Goal: Task Accomplishment & Management: Manage account settings

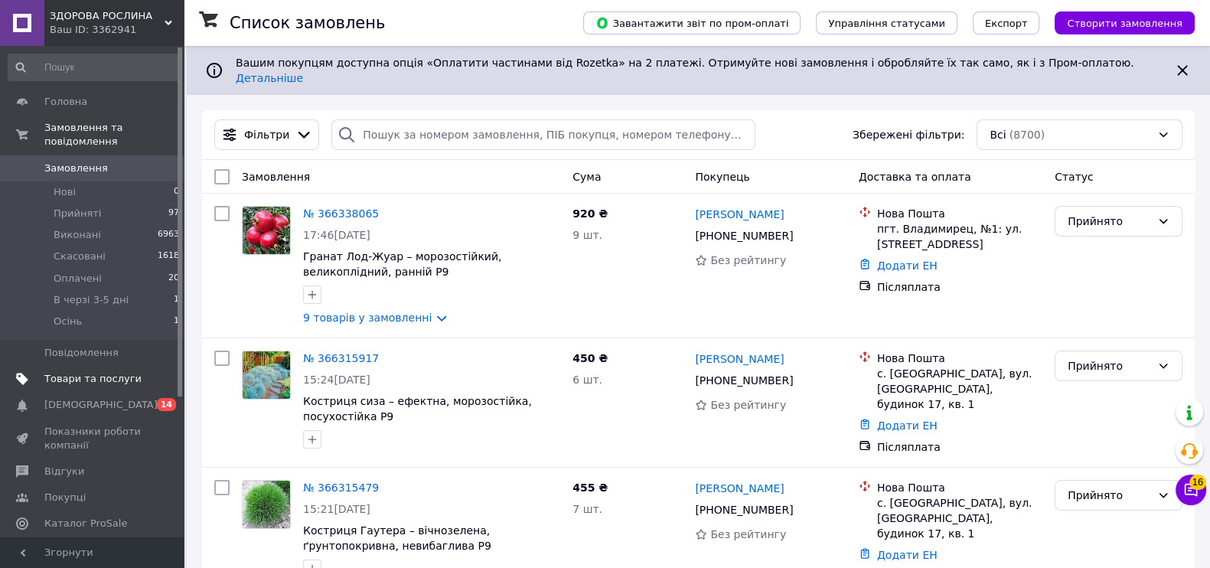
click at [69, 372] on span "Товари та послуги" at bounding box center [92, 379] width 97 height 14
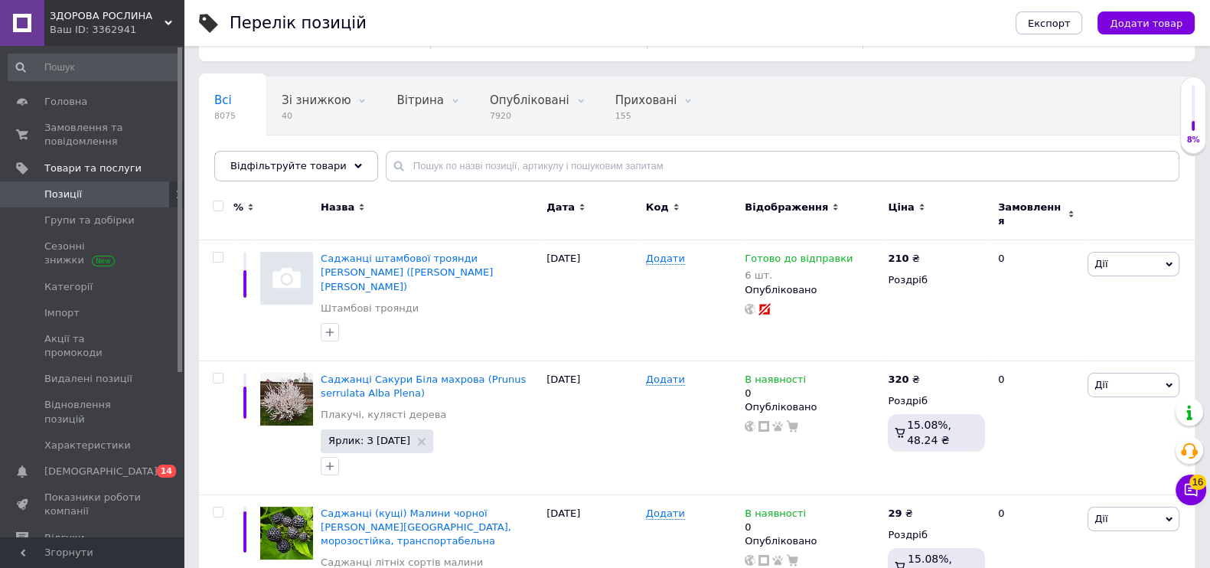
scroll to position [95, 0]
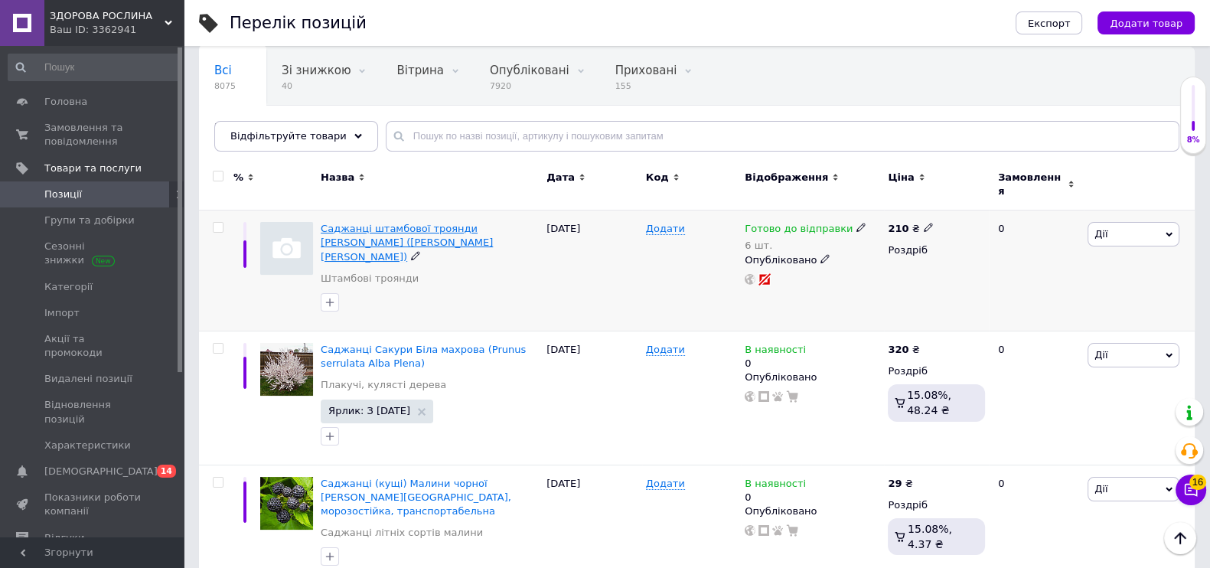
click at [347, 223] on span "Саджанці штамбової троянди [PERSON_NAME] ([PERSON_NAME] [PERSON_NAME])" at bounding box center [407, 242] width 172 height 39
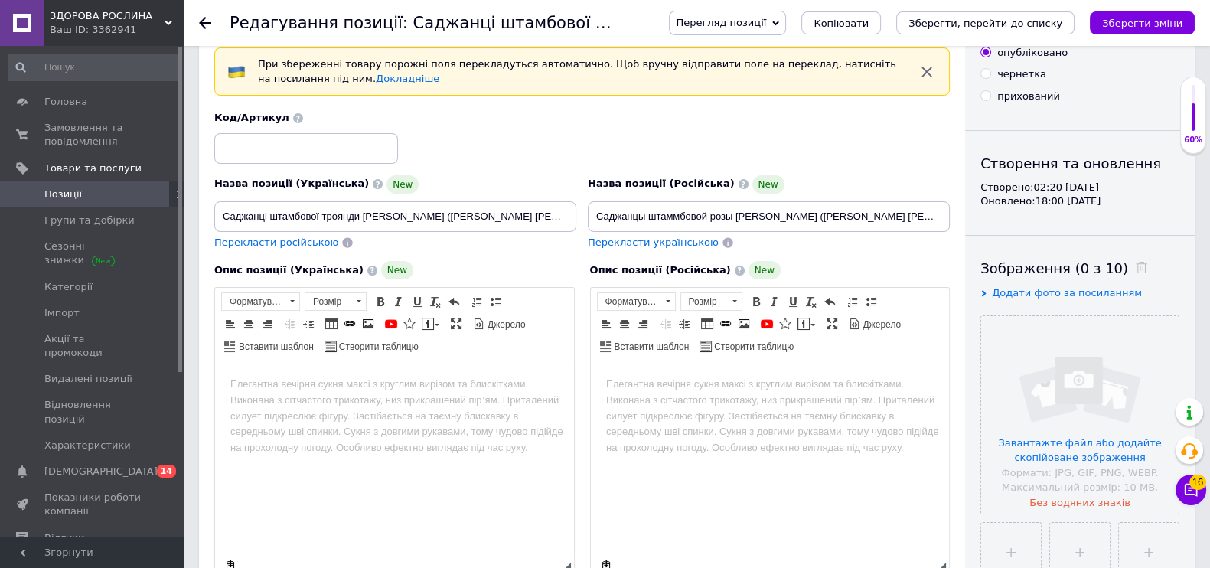
scroll to position [95, 0]
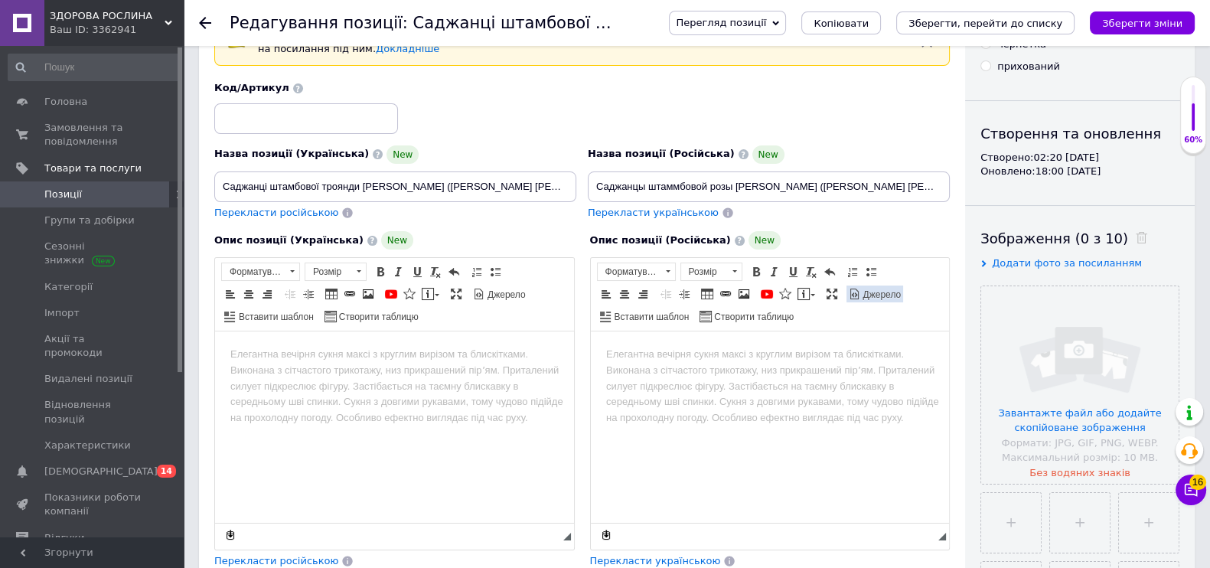
click at [846, 302] on link "Джерело" at bounding box center [874, 293] width 57 height 17
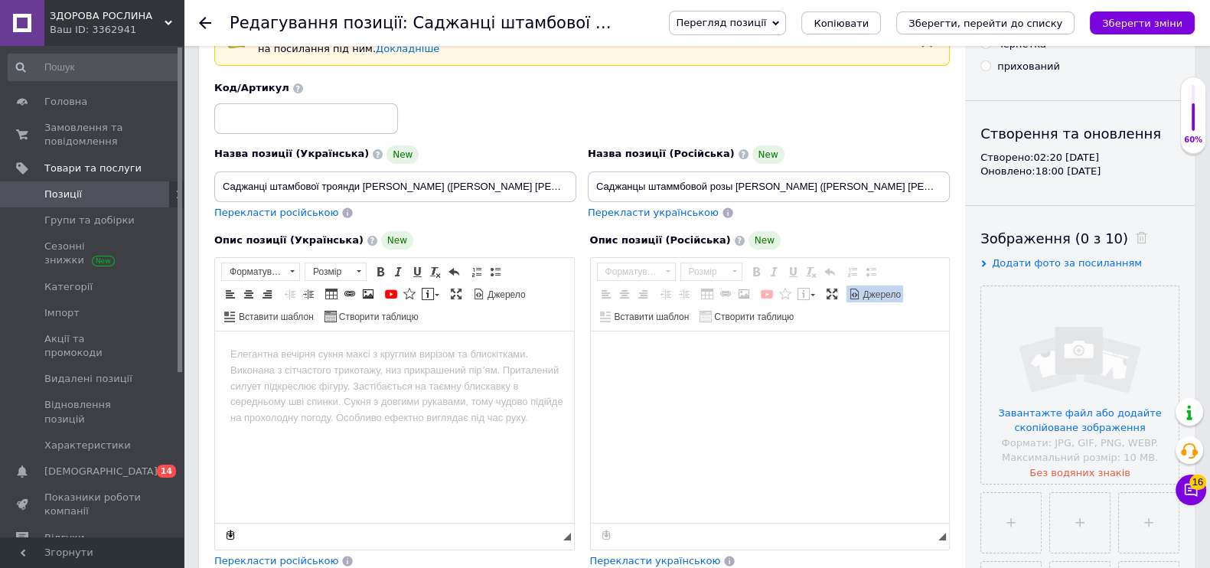
click at [667, 390] on textarea "Редактор, 73AA239E-59AC-4BE6-A4EB-5541CC0798D1" at bounding box center [770, 426] width 359 height 191
paste textarea "<table> <tbody> <tr> <td>Название лат.</td> <td>Rose Satchmo</td> </tr> <tr> <t…"
type textarea "<table> <tbody> <tr> <td>Название лат.</td> <td>Rose Satchmo</td> </tr> <tr> <t…"
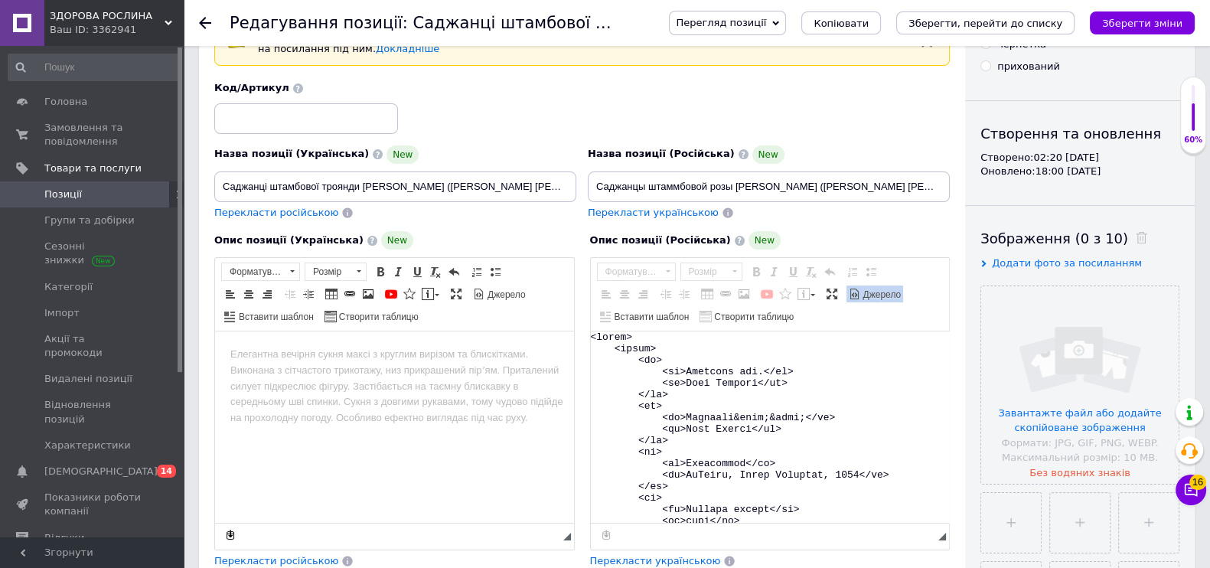
scroll to position [12709, 0]
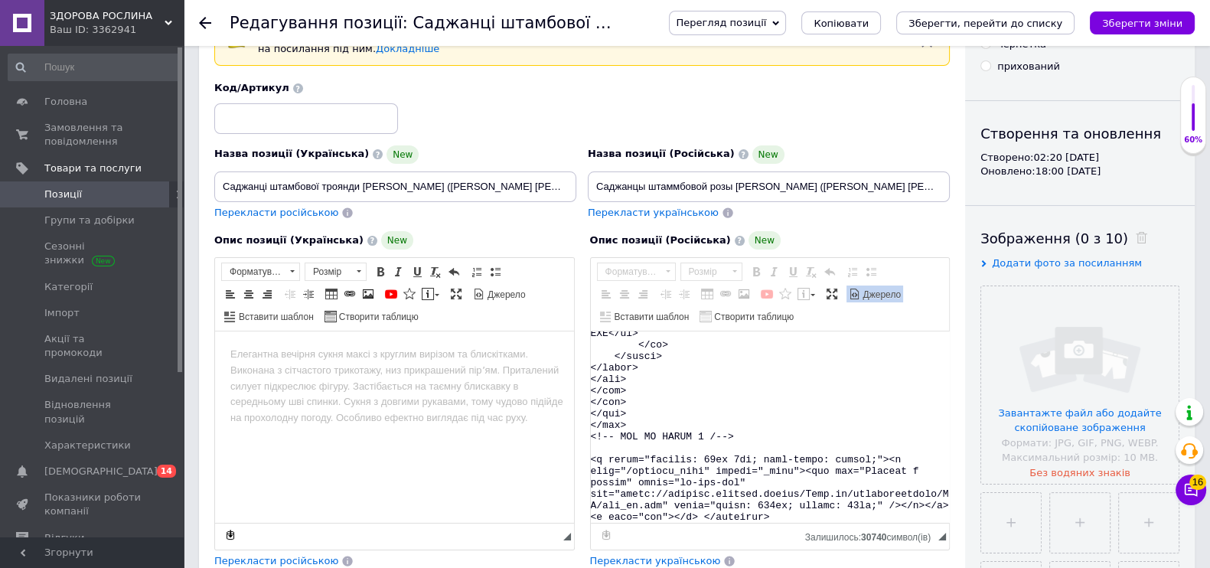
click at [861, 301] on span "Джерело" at bounding box center [881, 294] width 41 height 13
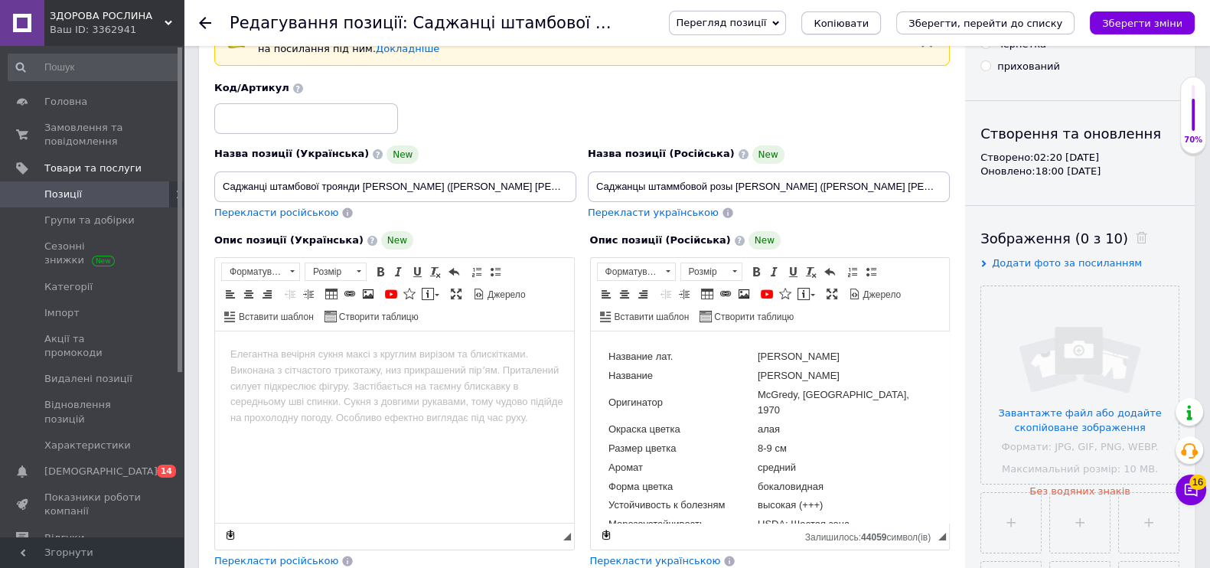
scroll to position [0, 0]
click at [485, 301] on span "Джерело" at bounding box center [505, 294] width 41 height 13
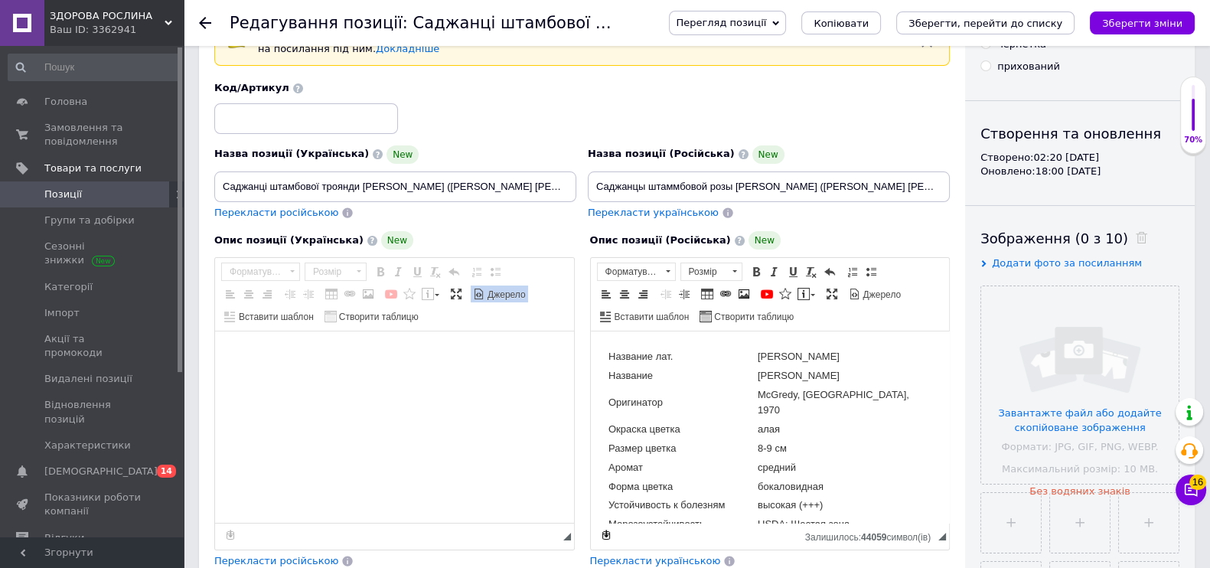
click at [331, 374] on textarea "Редактор, E8E0E41F-9FEC-46CF-A3CF-A09E91D35703" at bounding box center [394, 426] width 359 height 191
paste textarea "<table> <tbody> <tr> <td>Назва лат.</td> <td>Rose Satchmo</td> </tr> <tr> <td>Н…"
type textarea "<table> <tbody> <tr> <td>Назва лат.</td> <td>Rose Satchmo</td> </tr> <tr> <td>Н…"
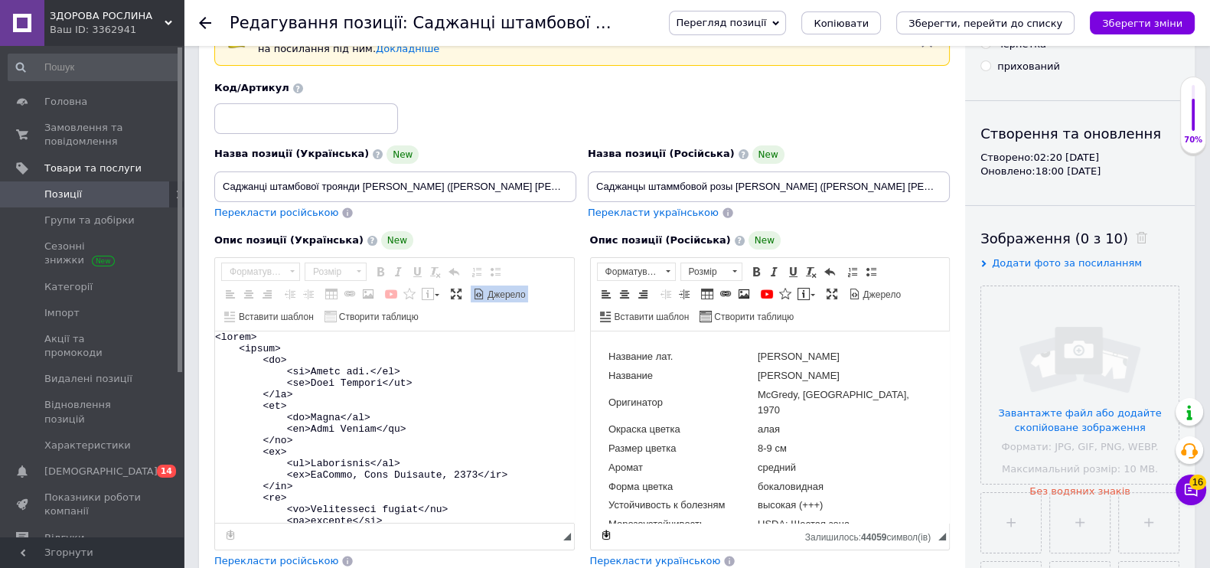
scroll to position [12641, 0]
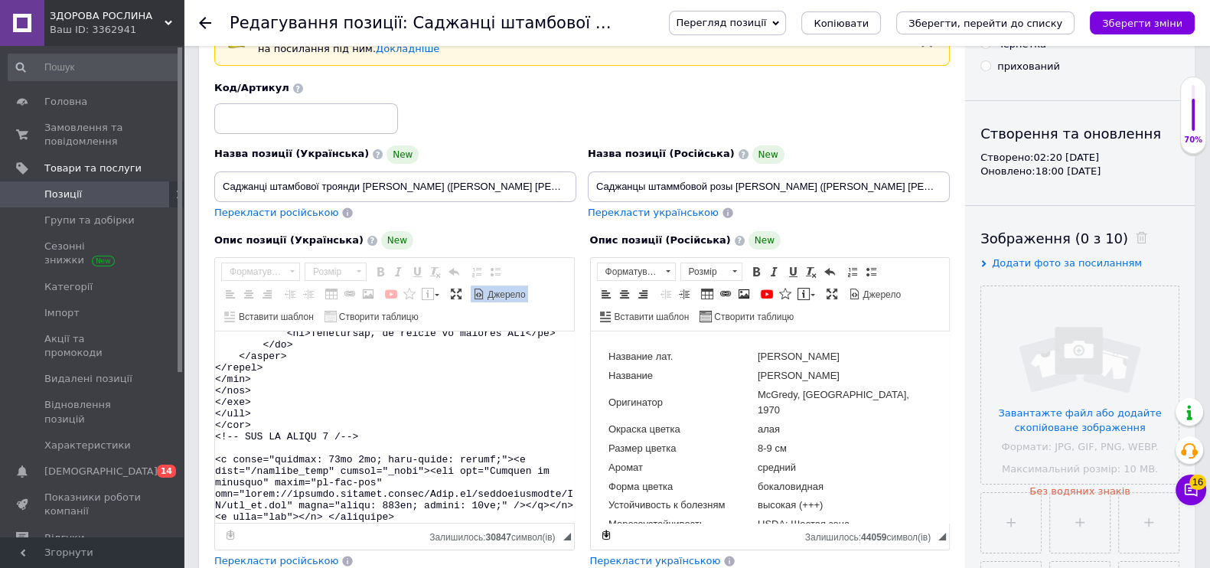
click at [485, 301] on span "Джерело" at bounding box center [505, 294] width 41 height 13
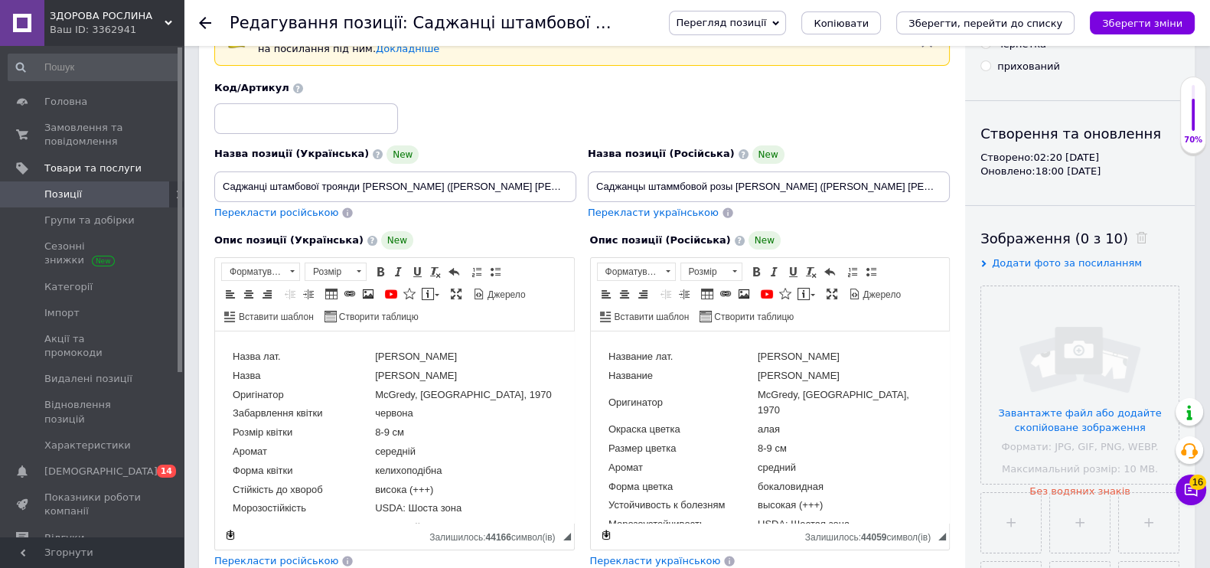
scroll to position [0, 0]
click at [849, 300] on span at bounding box center [855, 294] width 12 height 12
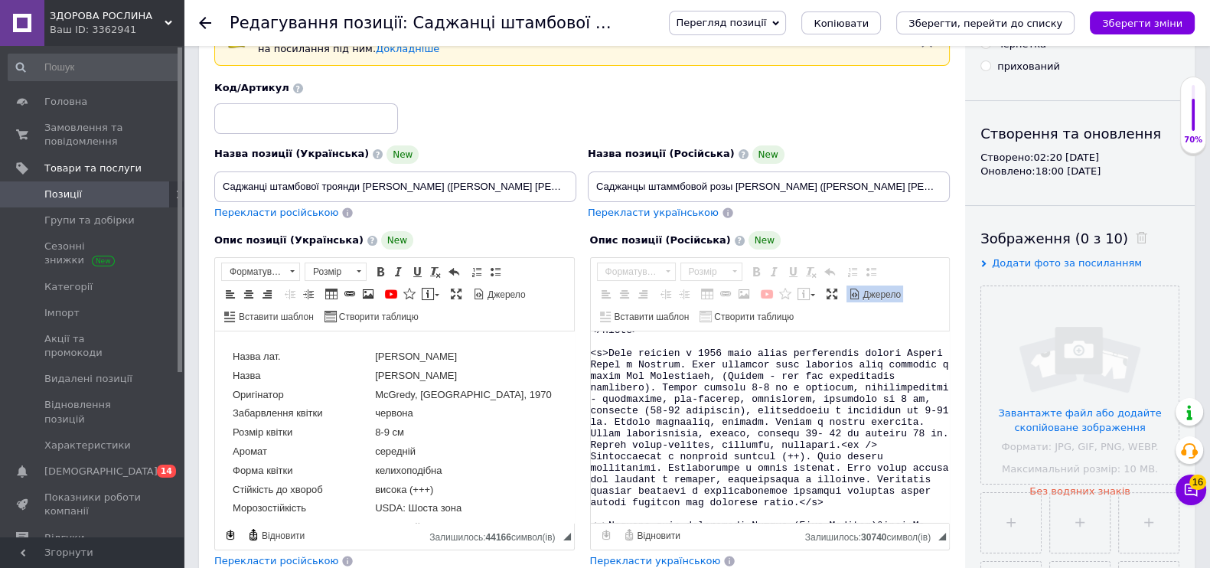
scroll to position [574, 0]
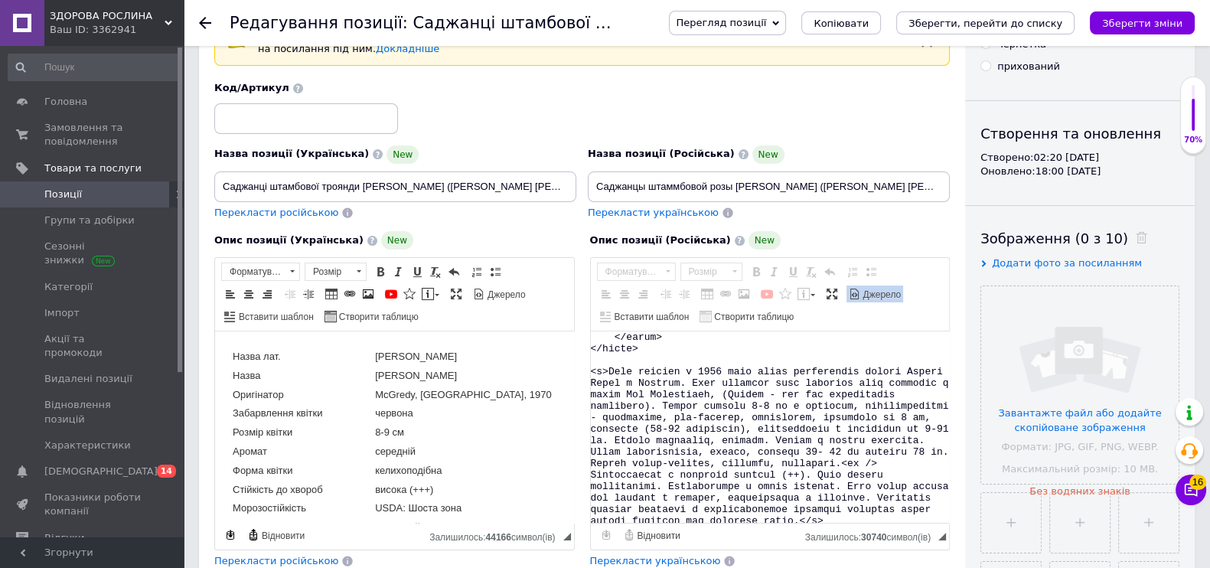
drag, startPoint x: 591, startPoint y: 357, endPoint x: 647, endPoint y: 374, distance: 57.6
click at [647, 374] on textarea "Редактор, 73AA239E-59AC-4BE6-A4EB-5541CC0798D1" at bounding box center [770, 426] width 359 height 191
paste textarea "Augusta Luise</td> </tr> <tr> <td>Название&nbsp;</td> <td>Роза&nbsp;Августа Луи…"
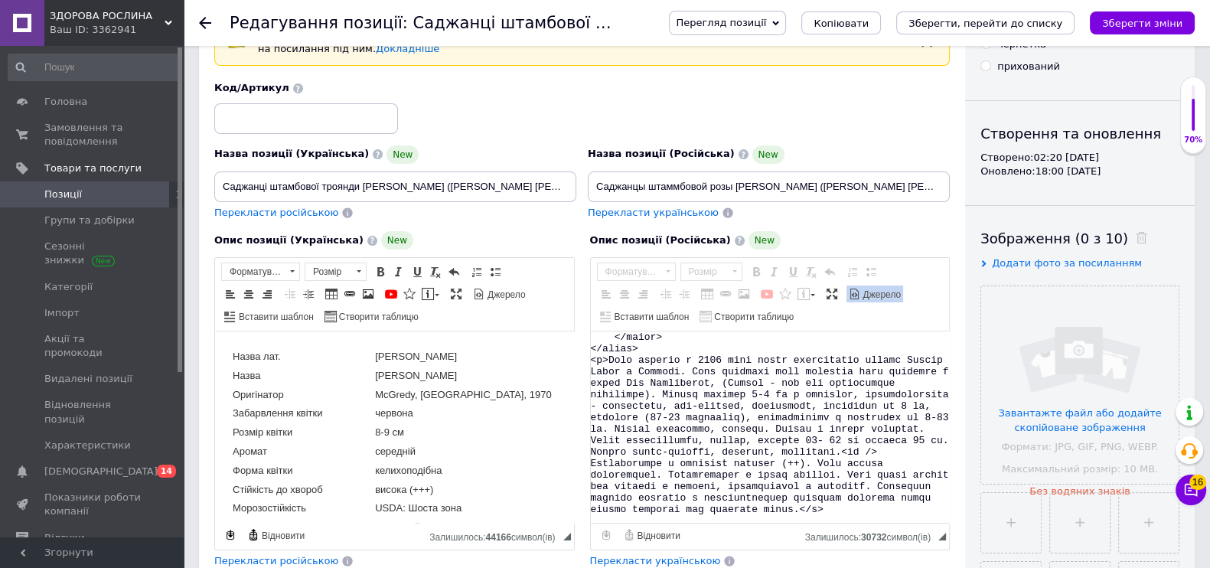
scroll to position [406, 0]
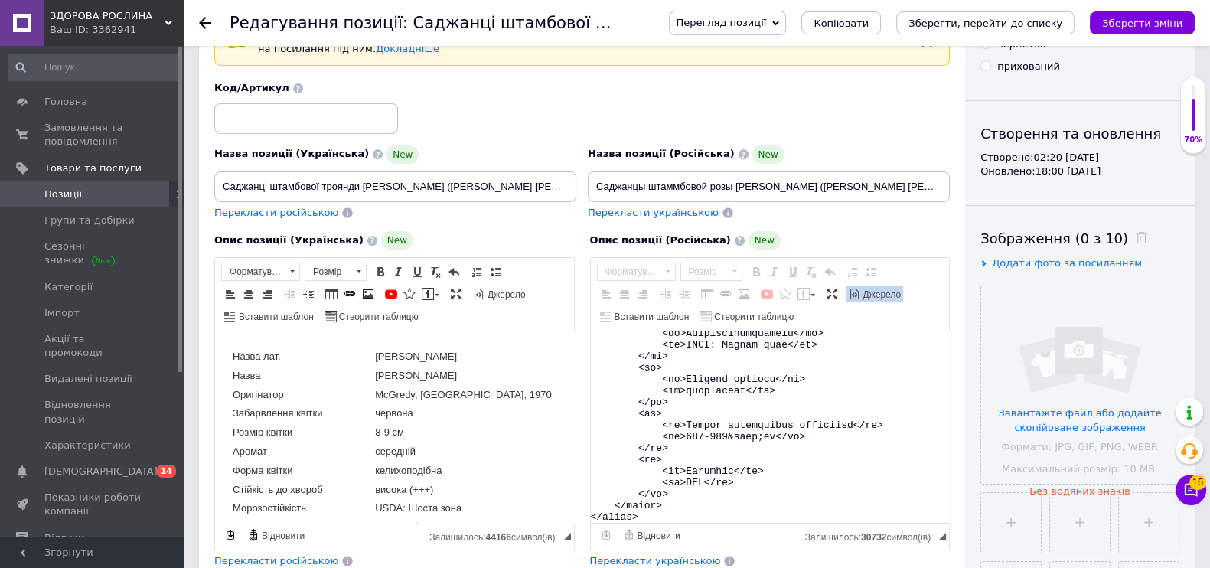
type textarea "<table> <tbody> <tr> <td>Название лат.</td> <td>Rose Augusta Luise</td> </tr> <…"
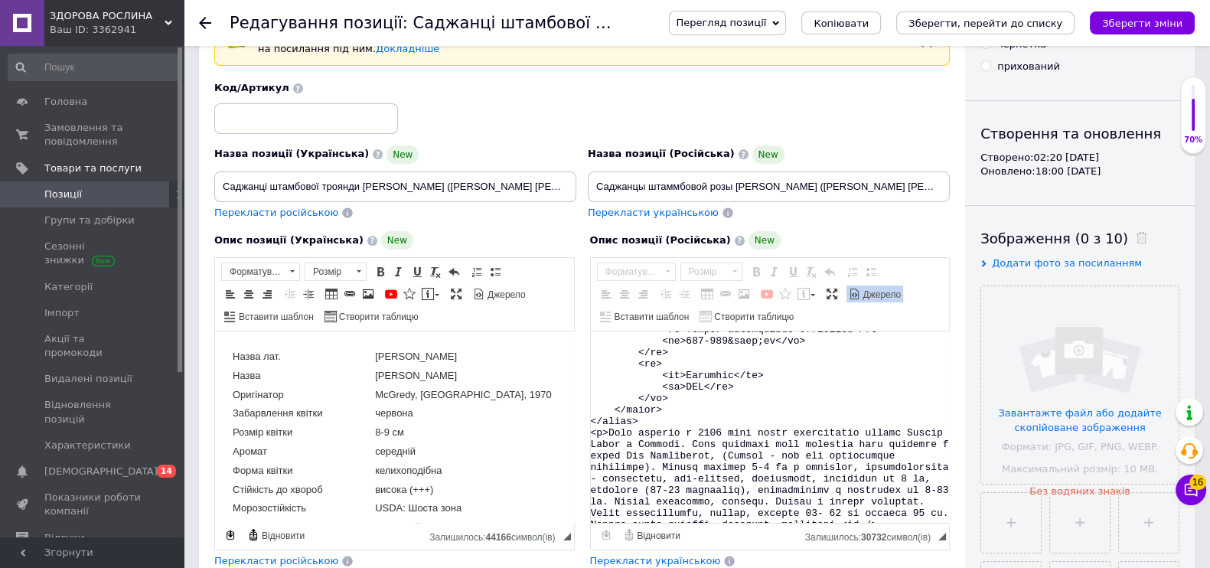
click at [861, 301] on span "Джерело" at bounding box center [881, 294] width 41 height 13
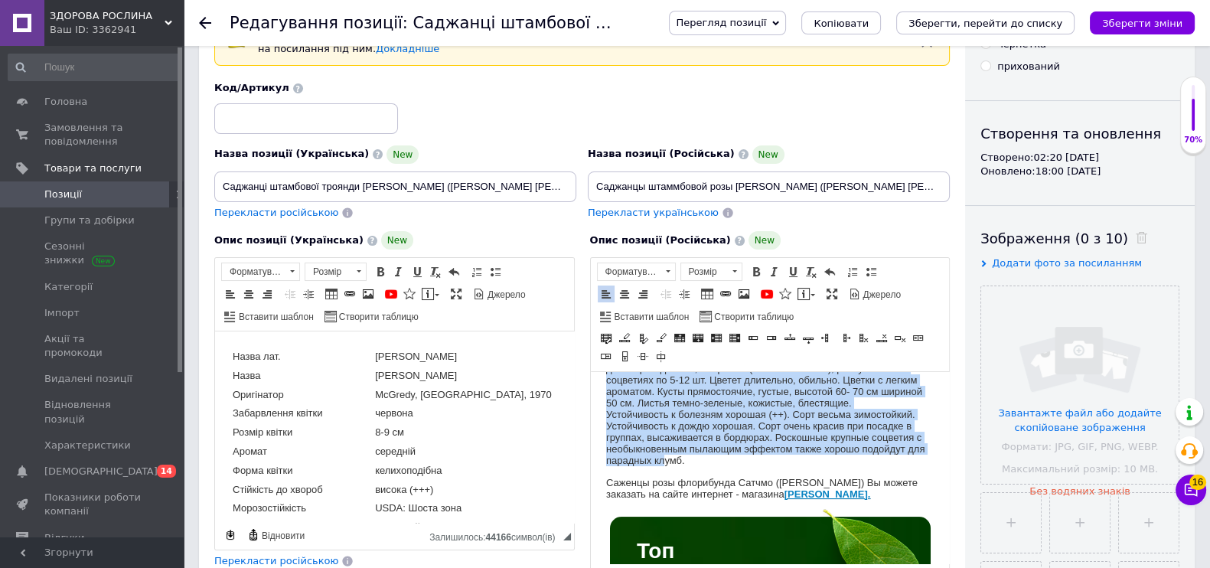
scroll to position [287, 0]
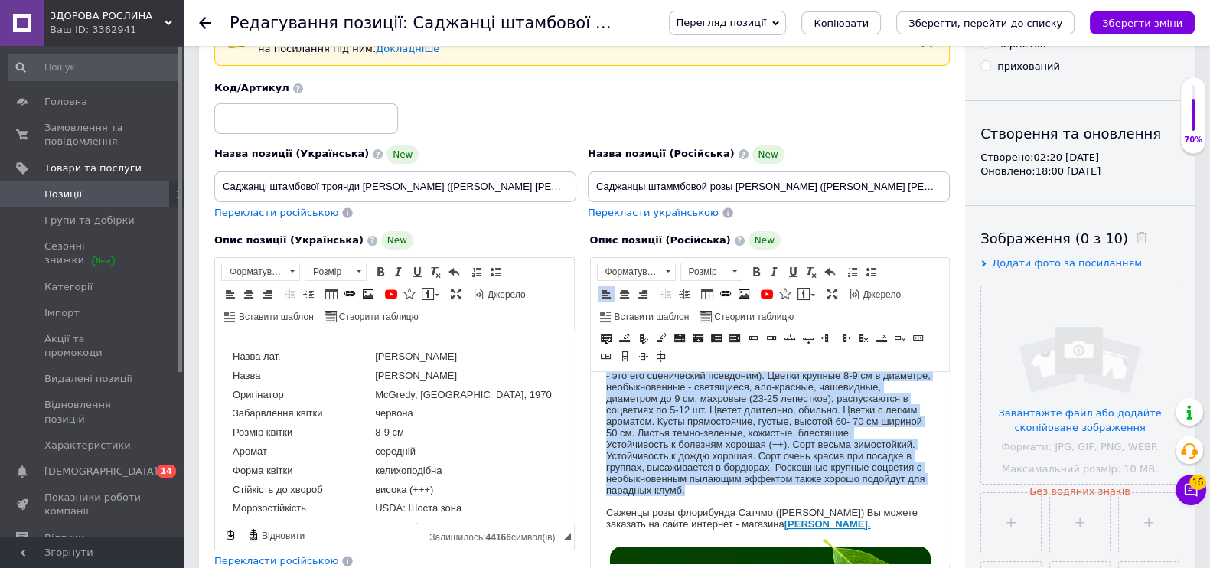
drag, startPoint x: 604, startPoint y: 432, endPoint x: 729, endPoint y: 483, distance: 134.8
click at [729, 483] on p "Сорт выведен в 1970 году путём скрещивания сортов Evelyn Fison х Diamant. Роза …" at bounding box center [769, 415] width 328 height 171
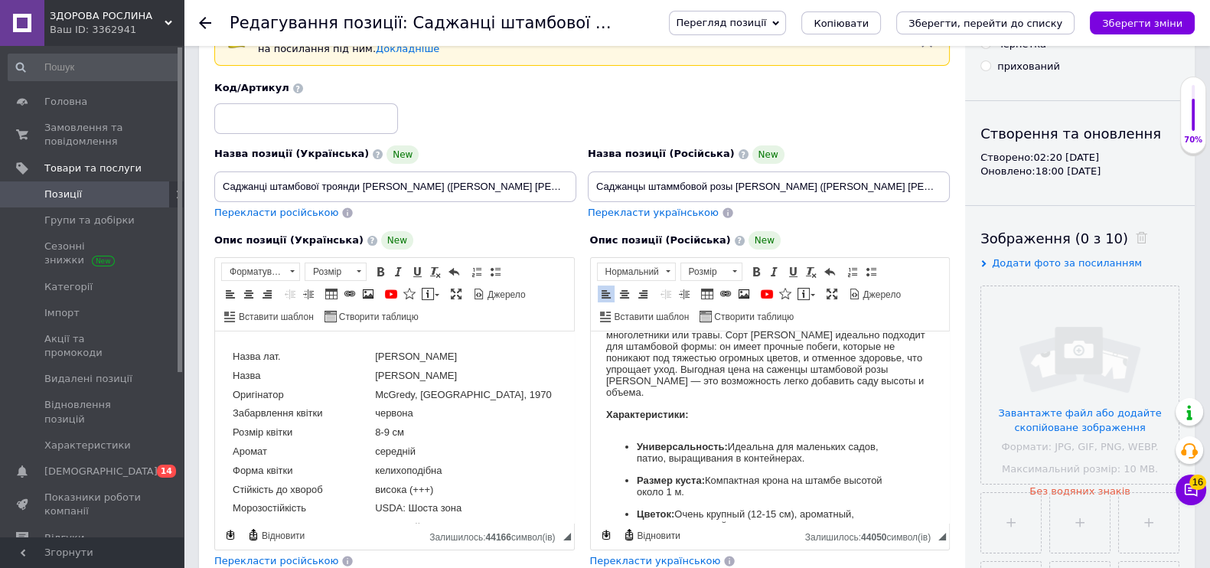
scroll to position [552, 0]
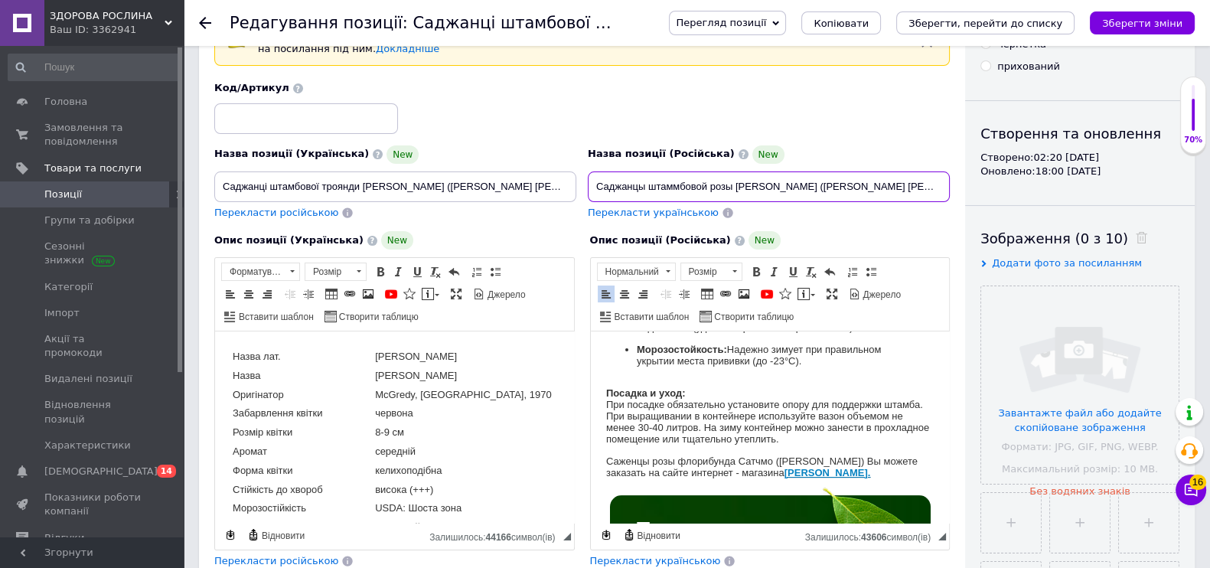
click at [767, 187] on input "Саджанцы штаммбовой розы Августа Луиза (Rose Augusta Luise)" at bounding box center [769, 186] width 362 height 31
drag, startPoint x: 846, startPoint y: 465, endPoint x: 607, endPoint y: 467, distance: 239.5
click at [607, 467] on p "Саженцы розы флорибунда Сатчмо (Rose Satchmo) Вы можете заказать на сайте интер…" at bounding box center [769, 467] width 328 height 34
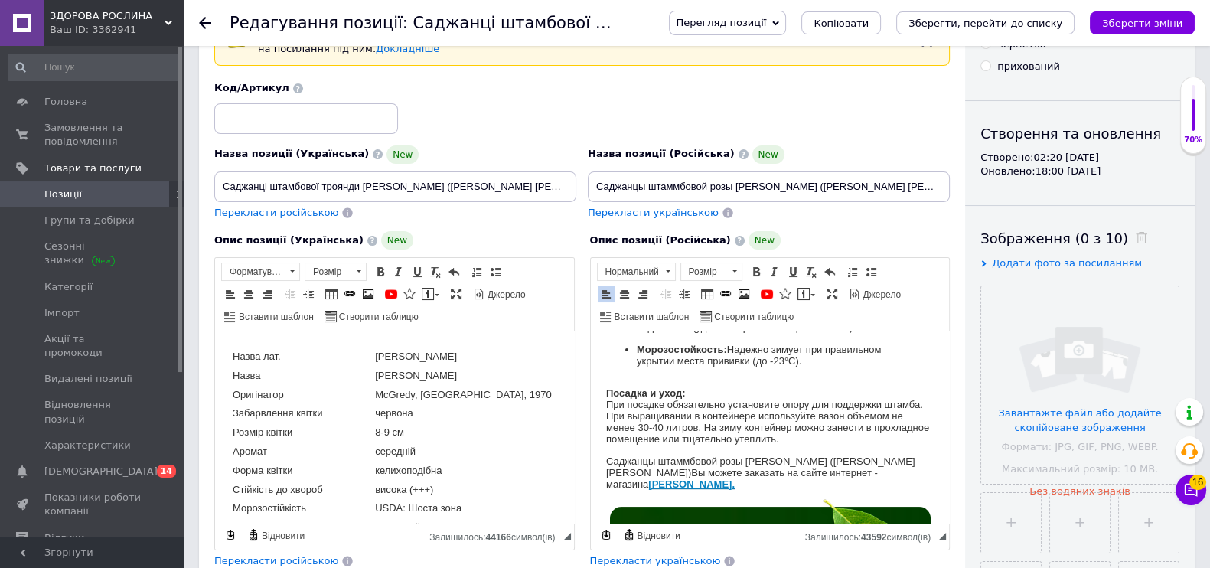
click at [337, 302] on span "Панель інструментів редактора Форматування Форматування Розмір Розмір Жирний Сп…" at bounding box center [394, 294] width 359 height 73
click at [485, 301] on span "Джерело" at bounding box center [505, 294] width 41 height 13
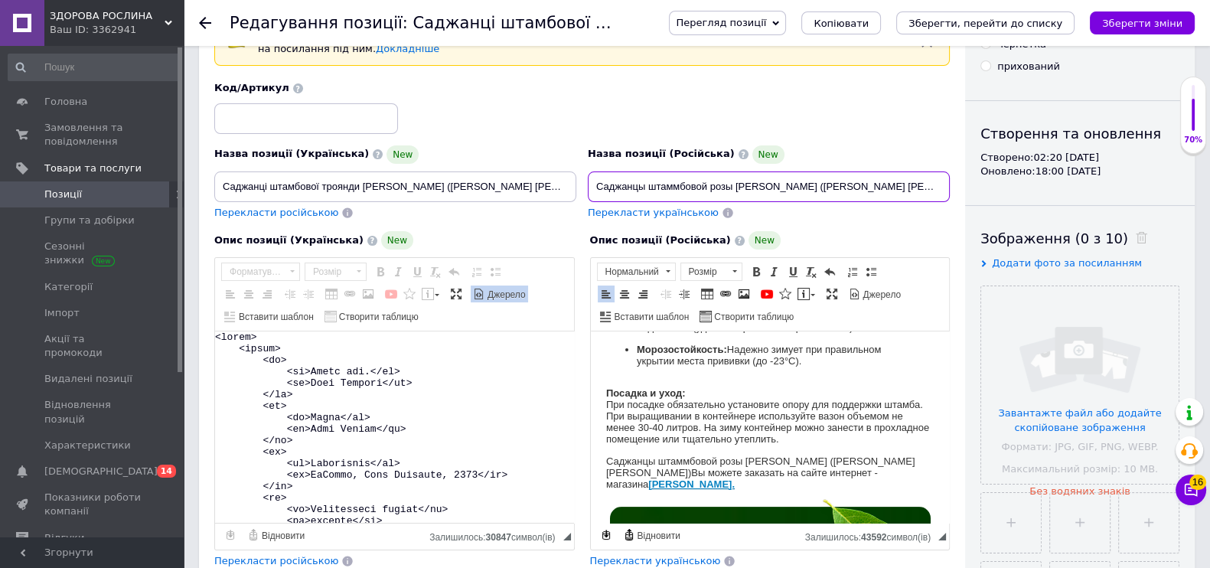
click at [668, 182] on input "Саджанцы штаммбовой розы Августа Луиза (Rose Augusta Luise)" at bounding box center [769, 186] width 362 height 31
click at [673, 188] on input "Саджанцы штаммбовой розы Августа Луиза (Rose Augusta Luise)" at bounding box center [769, 186] width 362 height 31
type input "Саджанцы штамбовой розы Августа Луиза (Rose Augusta Luise)"
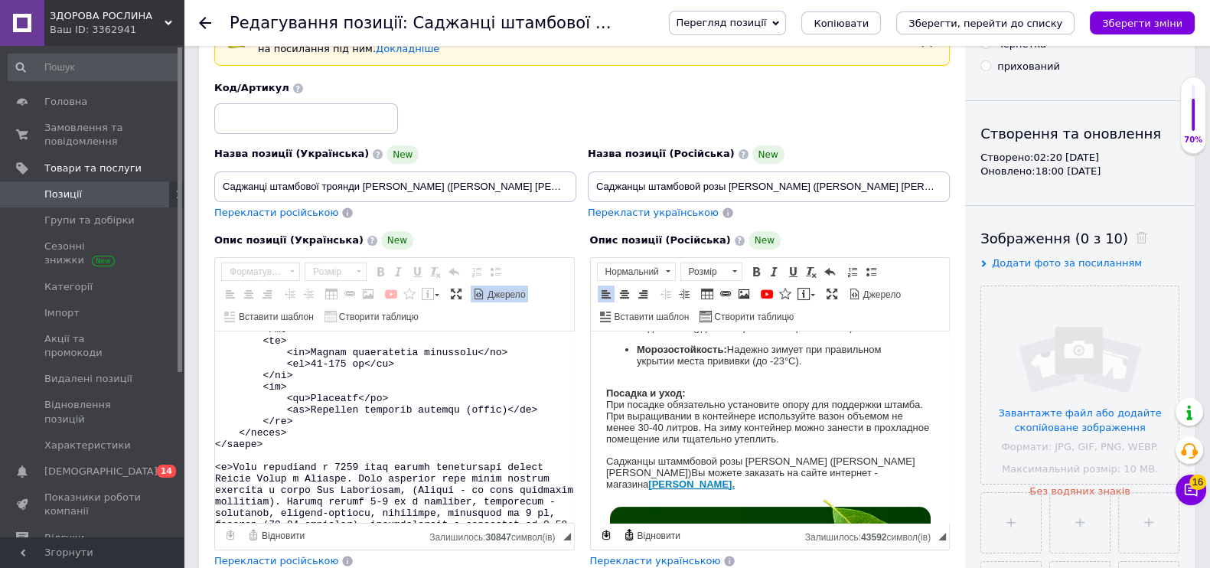
scroll to position [574, 0]
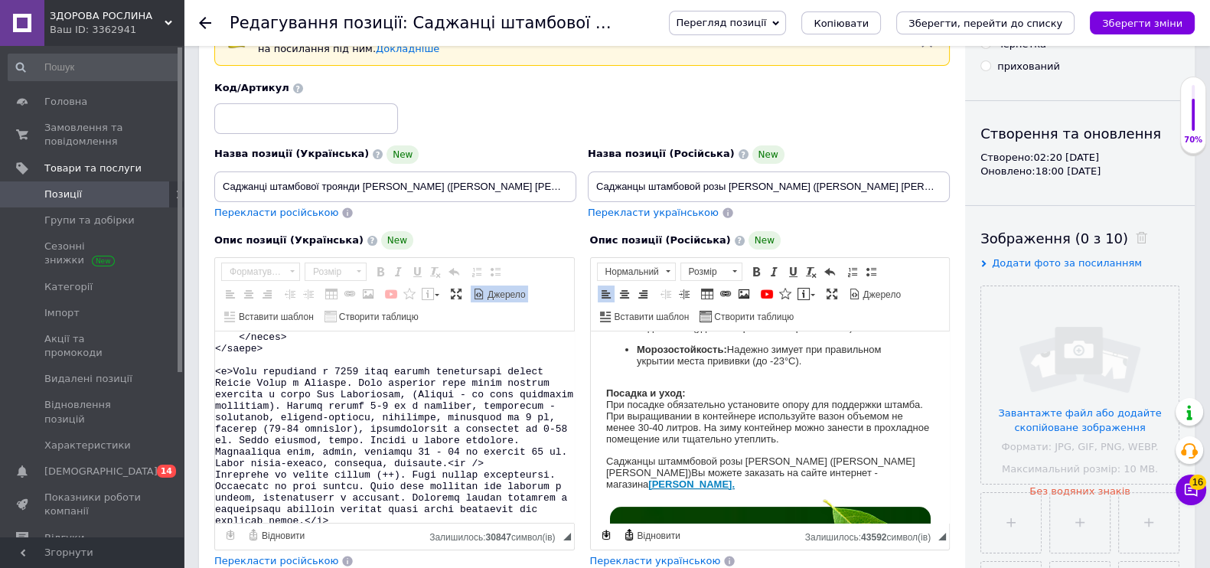
drag, startPoint x: 216, startPoint y: 359, endPoint x: 283, endPoint y: 377, distance: 69.8
click at [283, 377] on textarea "Редактор, E8E0E41F-9FEC-46CF-A3CF-A09E91D35703" at bounding box center [394, 426] width 359 height 191
paste textarea "Augusta Luise</td> </tr> <tr> <td>Назва&nbsp;</td> <td>Троянда Августа Луїза на…"
type textarea "<table> <tbody> <tr> <td>Назва лат.</td> <td>Rose Augusta Luise</td> </tr> <tr>…"
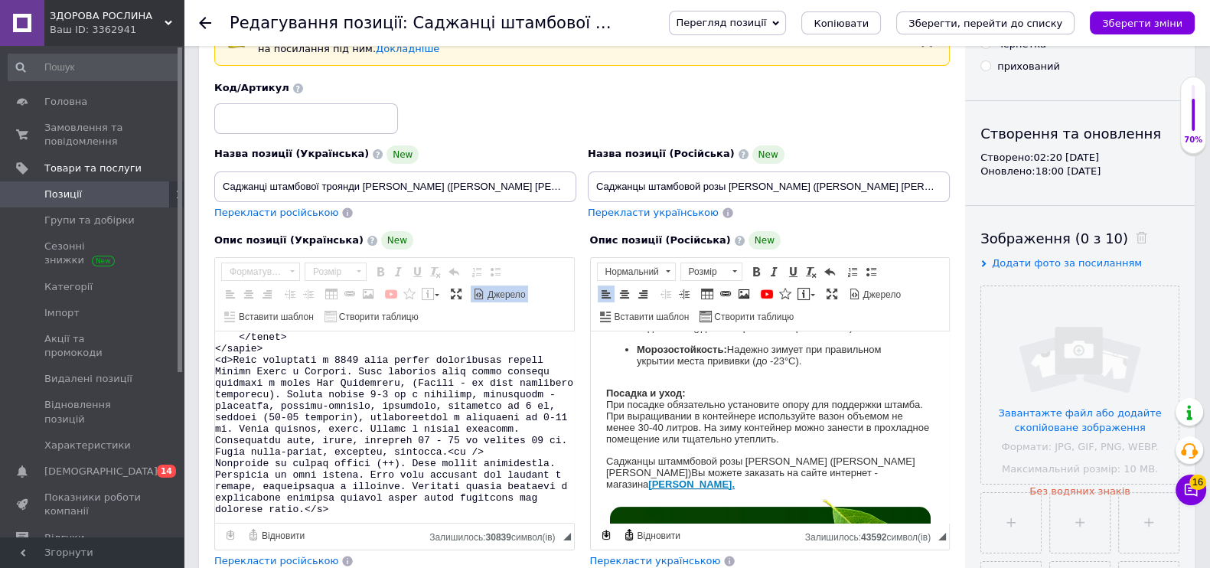
scroll to position [406, 0]
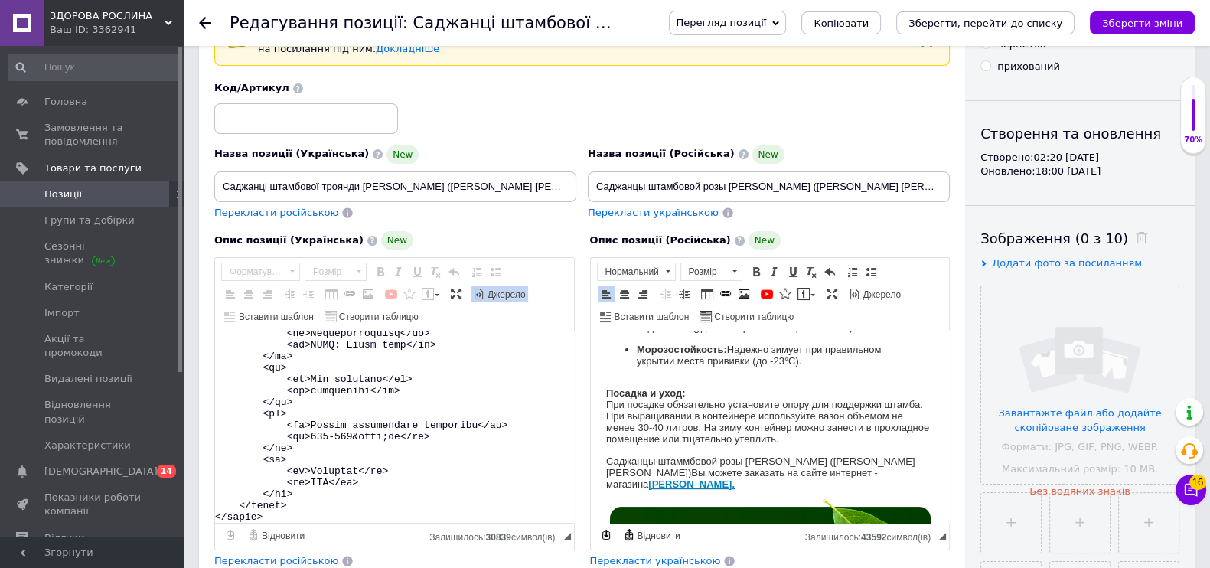
click at [485, 301] on span "Джерело" at bounding box center [505, 294] width 41 height 13
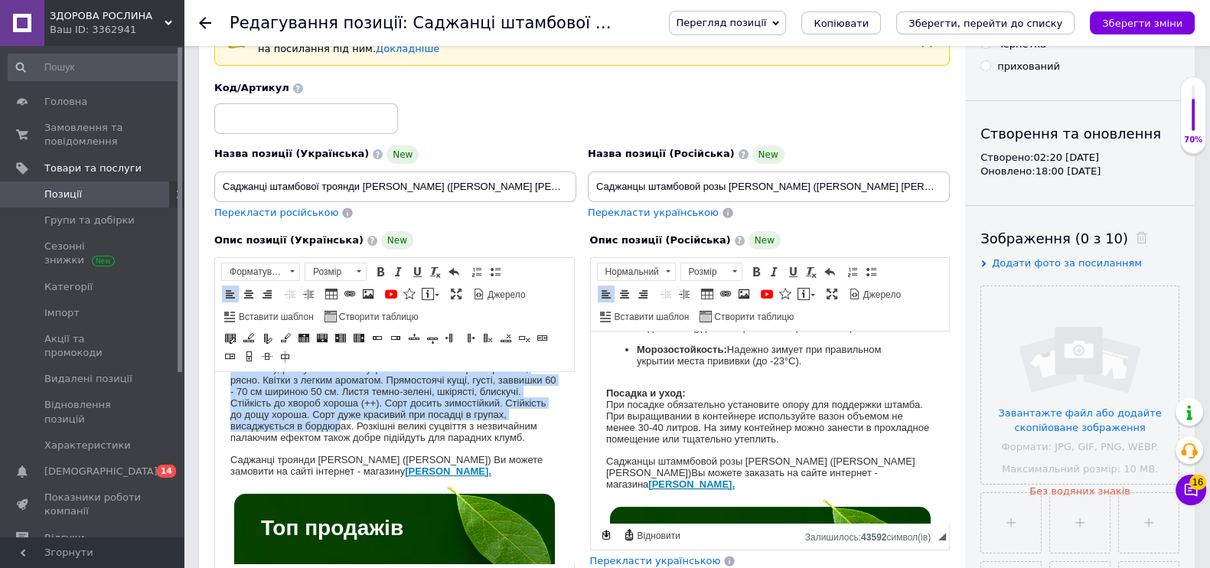
scroll to position [287, 0]
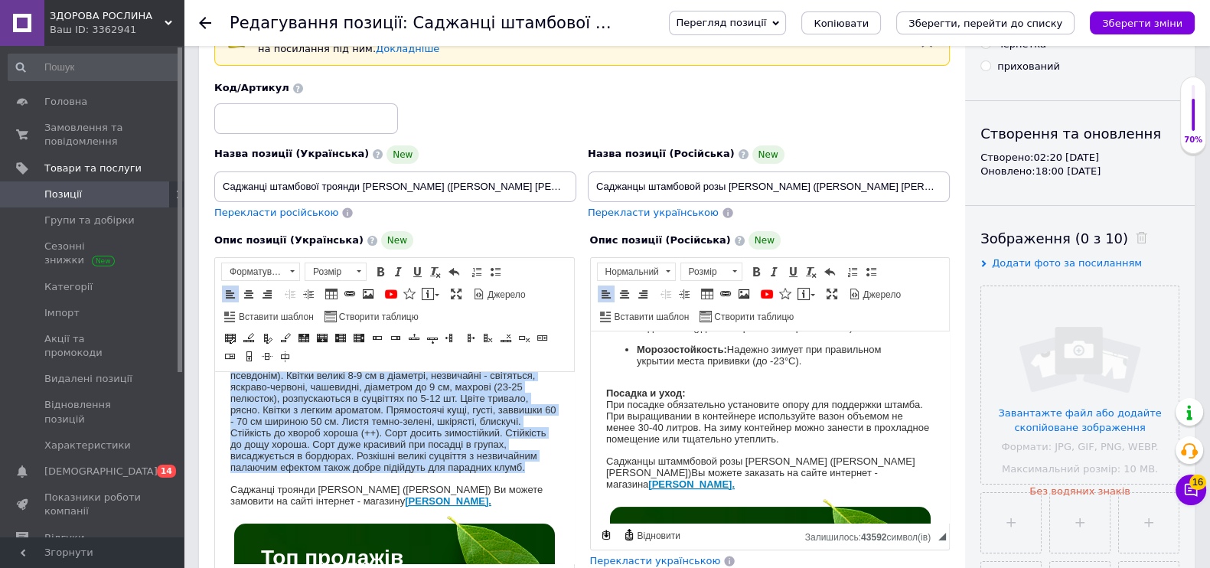
drag, startPoint x: 230, startPoint y: 429, endPoint x: 370, endPoint y: 473, distance: 145.9
click at [370, 473] on p "Сорт виведений в 1970 році шляхом схрещування сортів Evelyn Fison х Diamant. Ро…" at bounding box center [394, 404] width 328 height 148
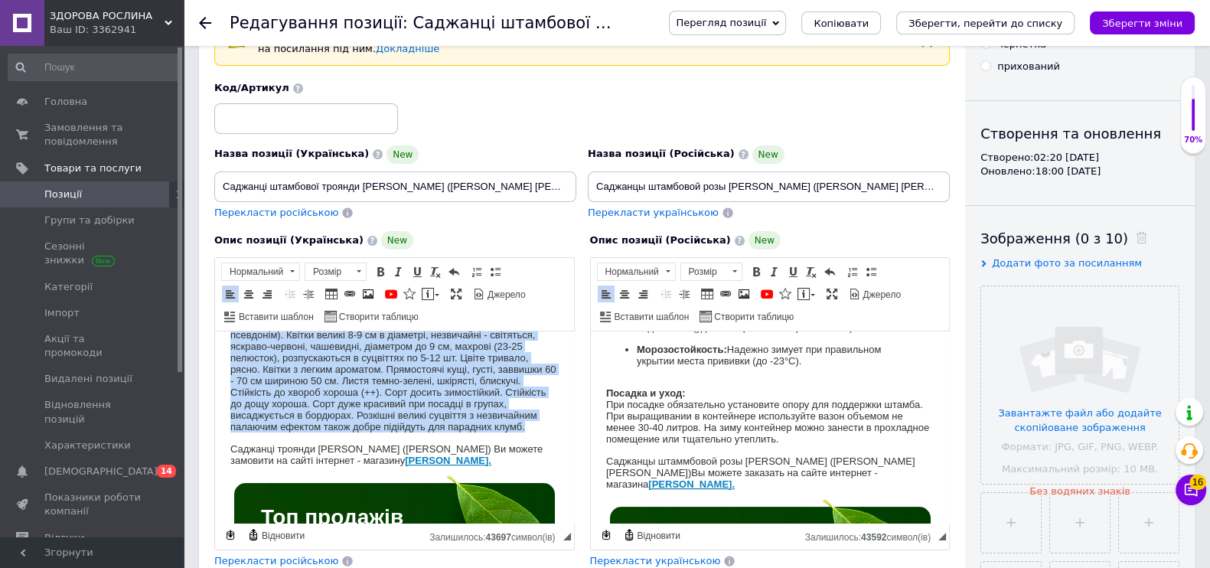
scroll to position [541, 0]
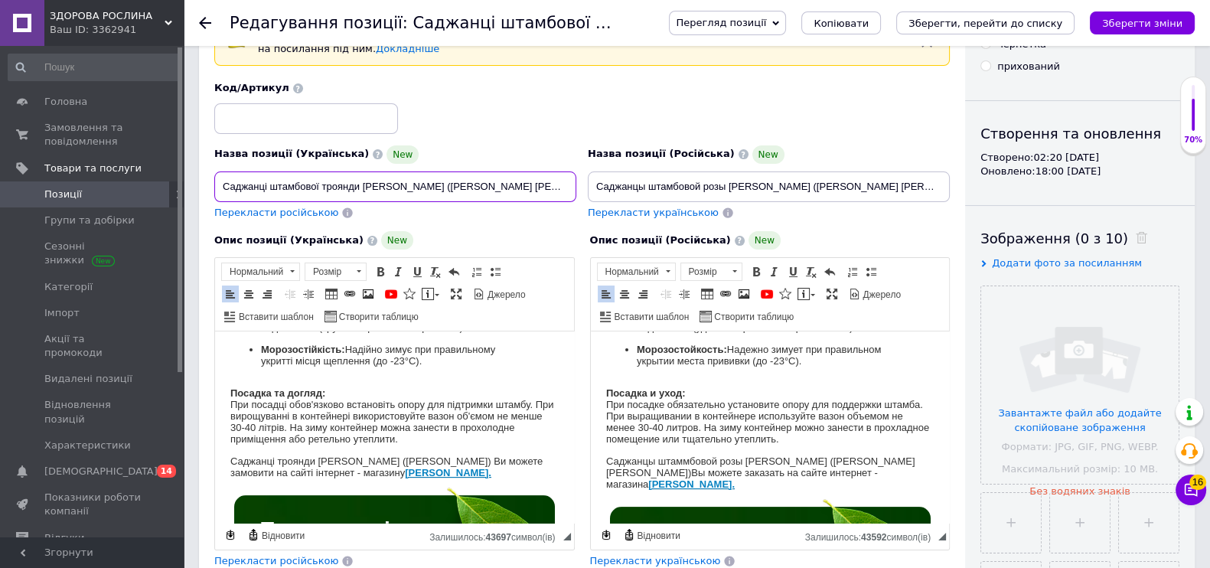
click at [369, 184] on input "Саджанці штамбової троянди [PERSON_NAME] ([PERSON_NAME] [PERSON_NAME])" at bounding box center [395, 186] width 362 height 31
click at [681, 460] on p "Саджанцы штаммбовой розы Августа Луиза (Rose Augusta Luise) Вы можете заказать …" at bounding box center [769, 472] width 328 height 45
drag, startPoint x: 490, startPoint y: 454, endPoint x: 217, endPoint y: 449, distance: 273.2
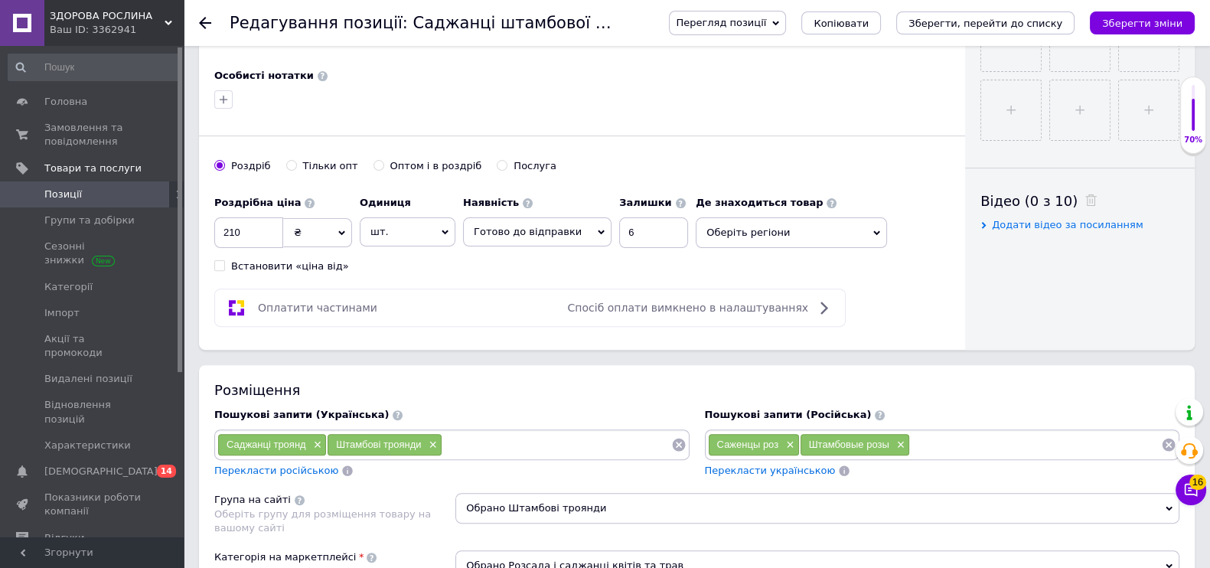
scroll to position [574, 0]
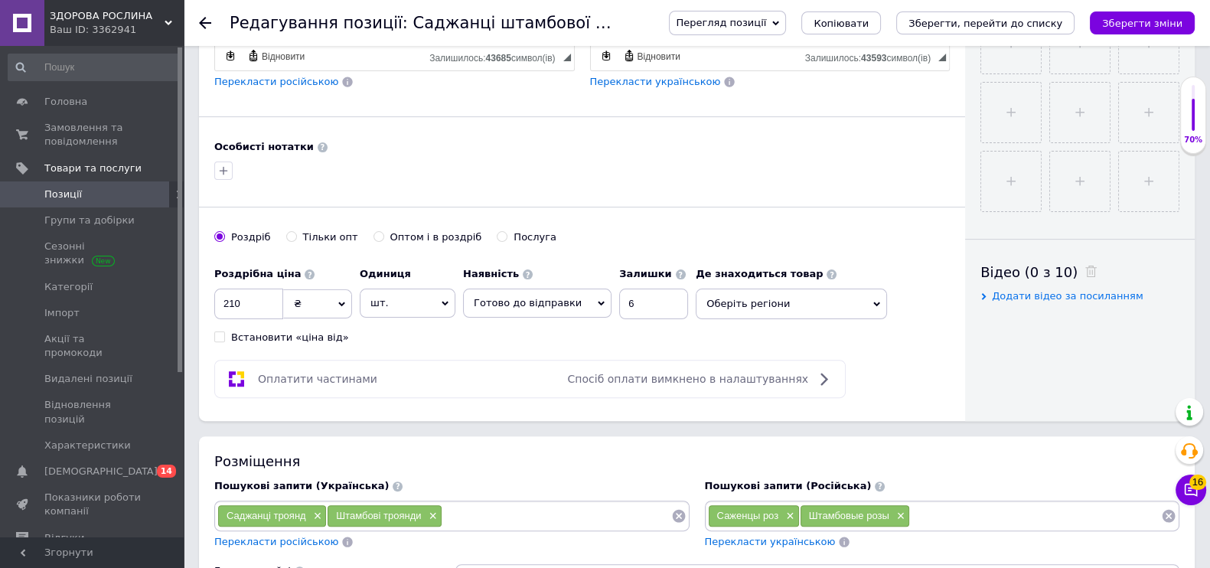
click at [390, 244] on div "Оптом і в роздріб" at bounding box center [436, 237] width 92 height 14
click at [383, 241] on input "Оптом і в роздріб" at bounding box center [378, 236] width 10 height 10
radio input "true"
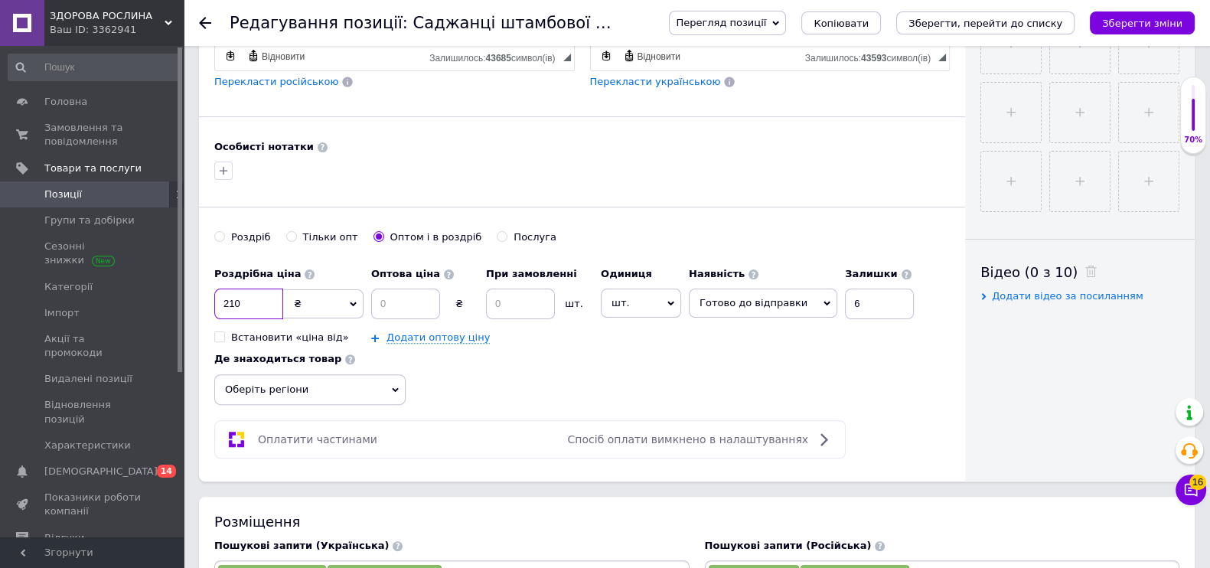
drag, startPoint x: 256, startPoint y: 319, endPoint x: 197, endPoint y: 321, distance: 59.0
type input "740"
click at [385, 319] on input at bounding box center [405, 303] width 69 height 31
type input "735"
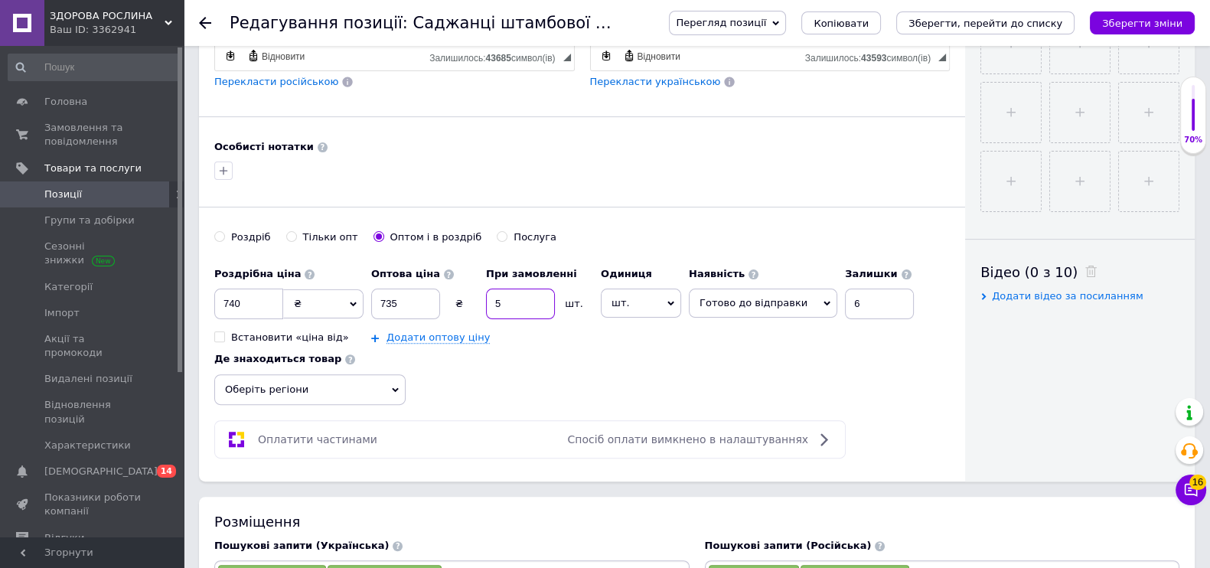
type input "5"
click at [541, 378] on div "Роздрібна ціна 740 ₴ $ EUR CHF GBP ¥ PLN ₸ MDL HUF KGS CNY TRY KRW lei Встанови…" at bounding box center [581, 331] width 735 height 145
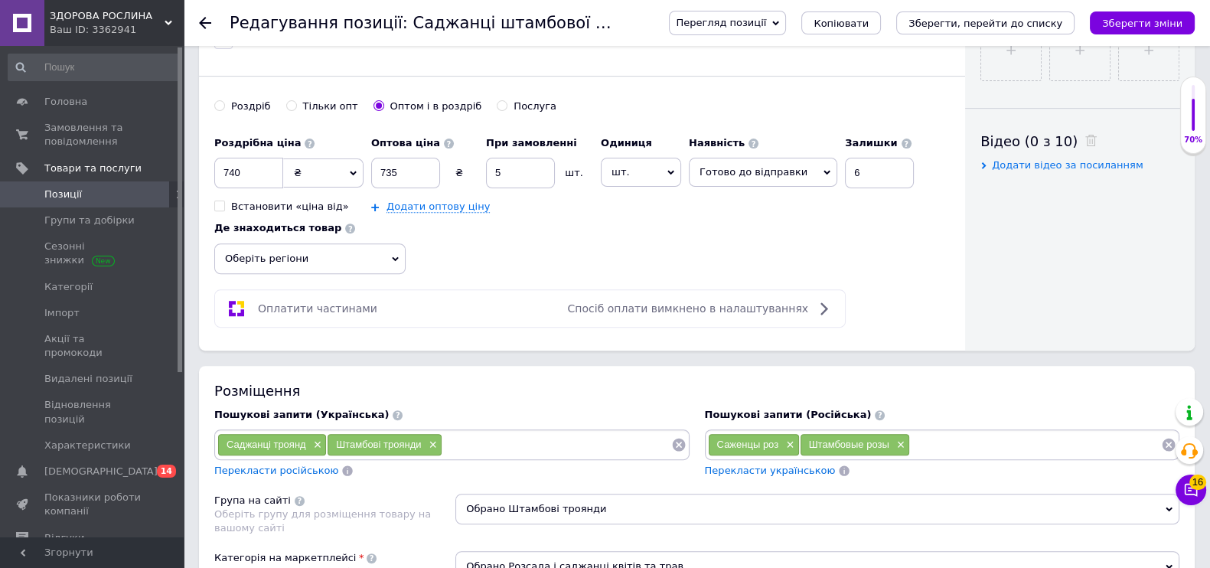
scroll to position [956, 0]
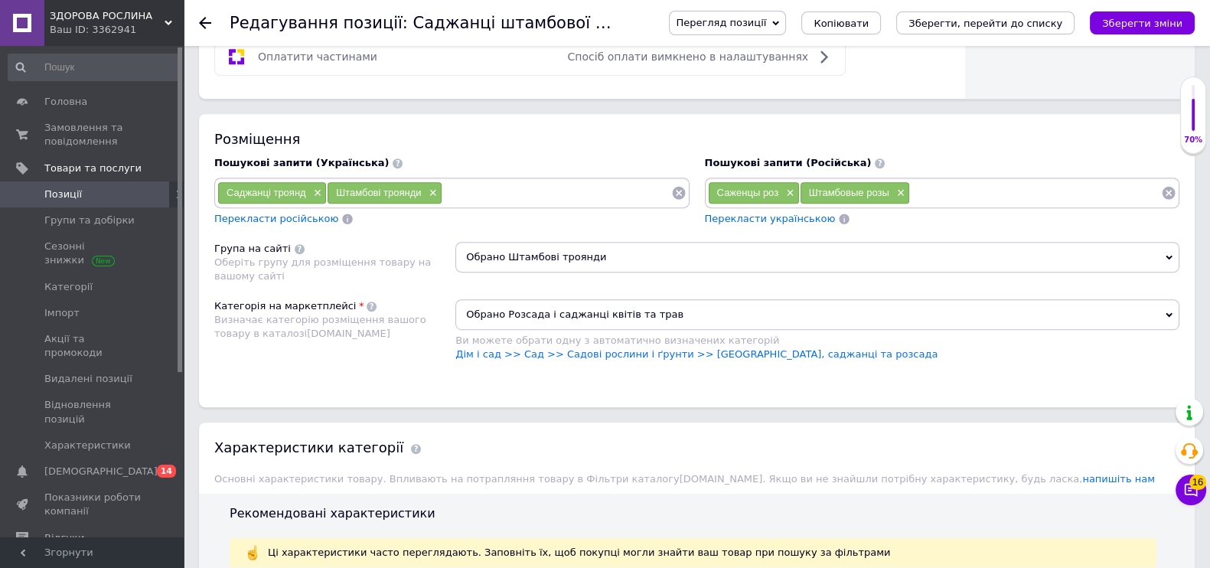
drag, startPoint x: 447, startPoint y: 220, endPoint x: 458, endPoint y: 216, distance: 12.1
click at [448, 204] on input at bounding box center [556, 192] width 229 height 23
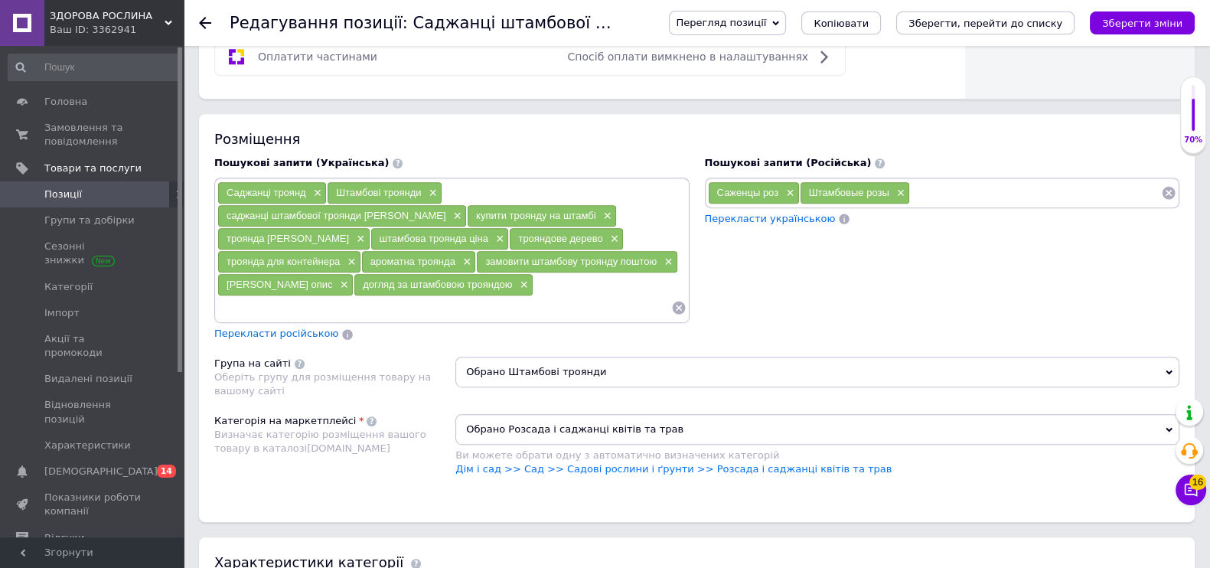
click at [922, 204] on input at bounding box center [1035, 192] width 251 height 23
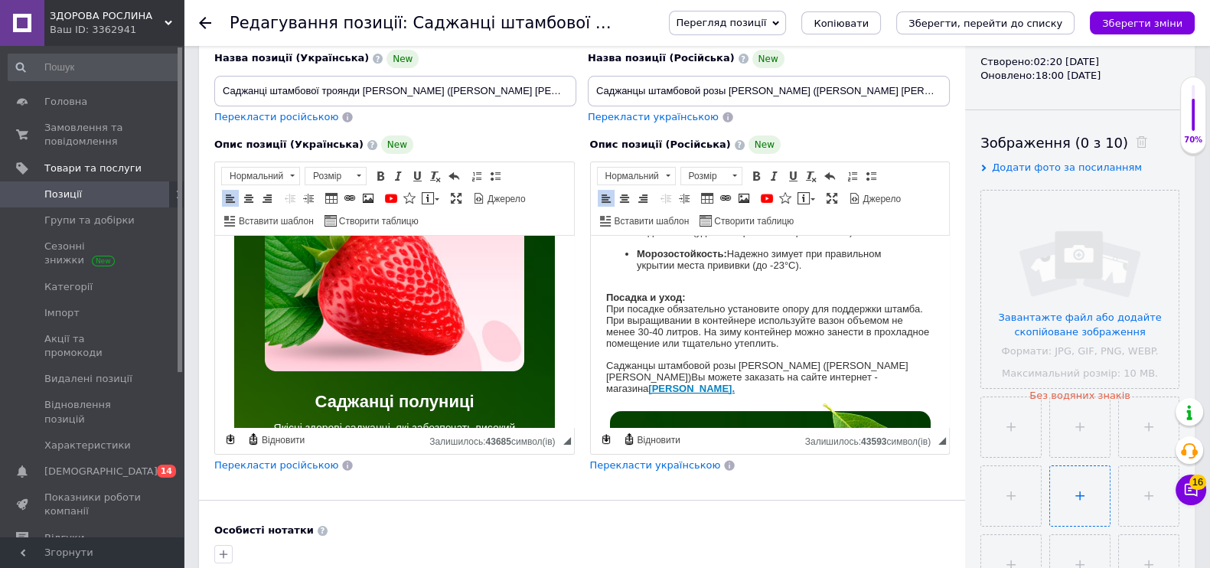
scroll to position [478, 0]
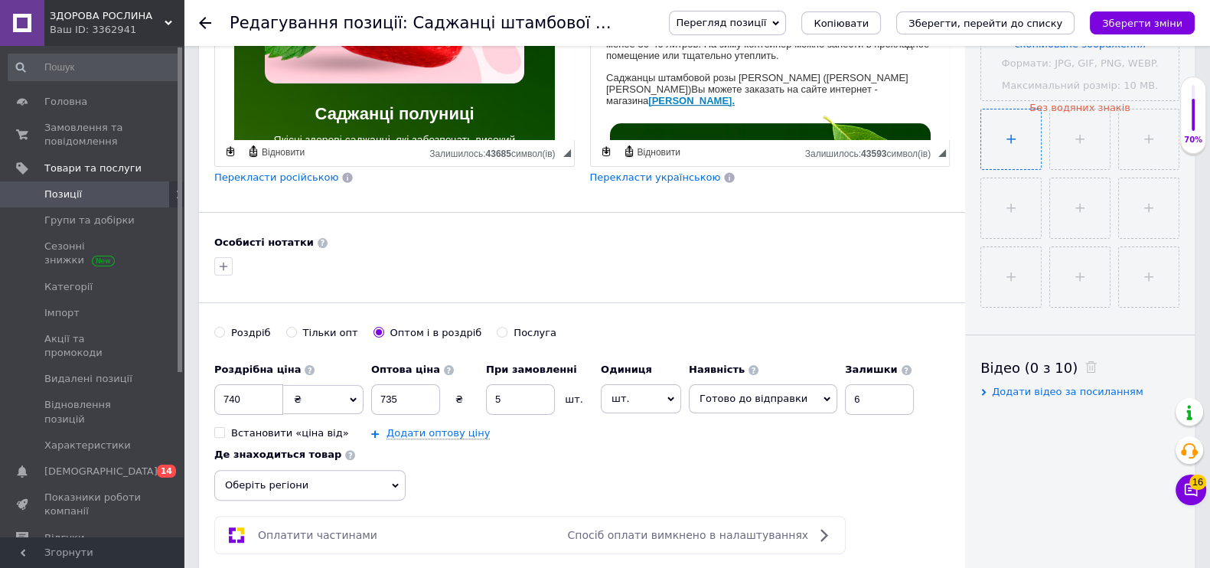
click at [1007, 118] on input "file" at bounding box center [1011, 139] width 60 height 60
type input "C:\fakepath\штамбік розік ал ші 4.539Z.png"
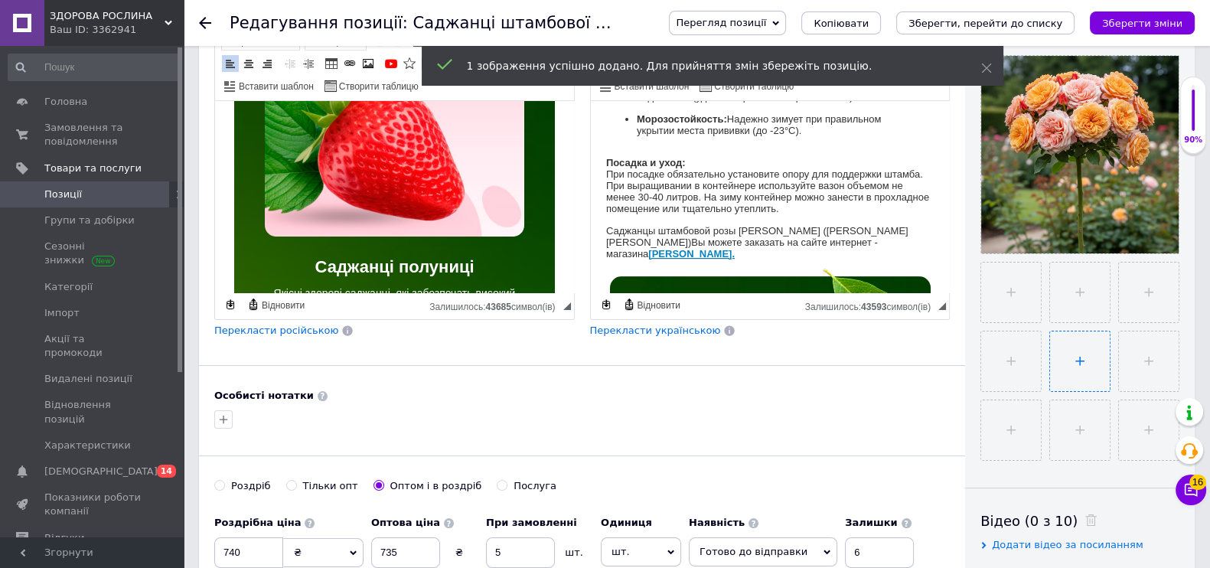
scroll to position [191, 0]
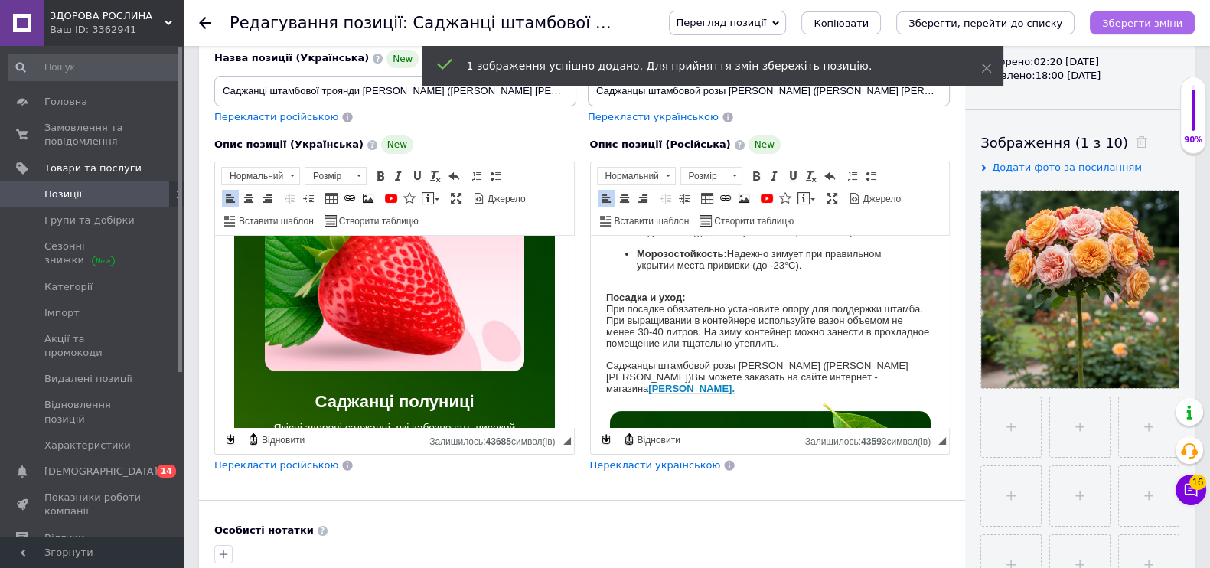
click at [1171, 14] on button "Зберегти зміни" at bounding box center [1142, 22] width 105 height 23
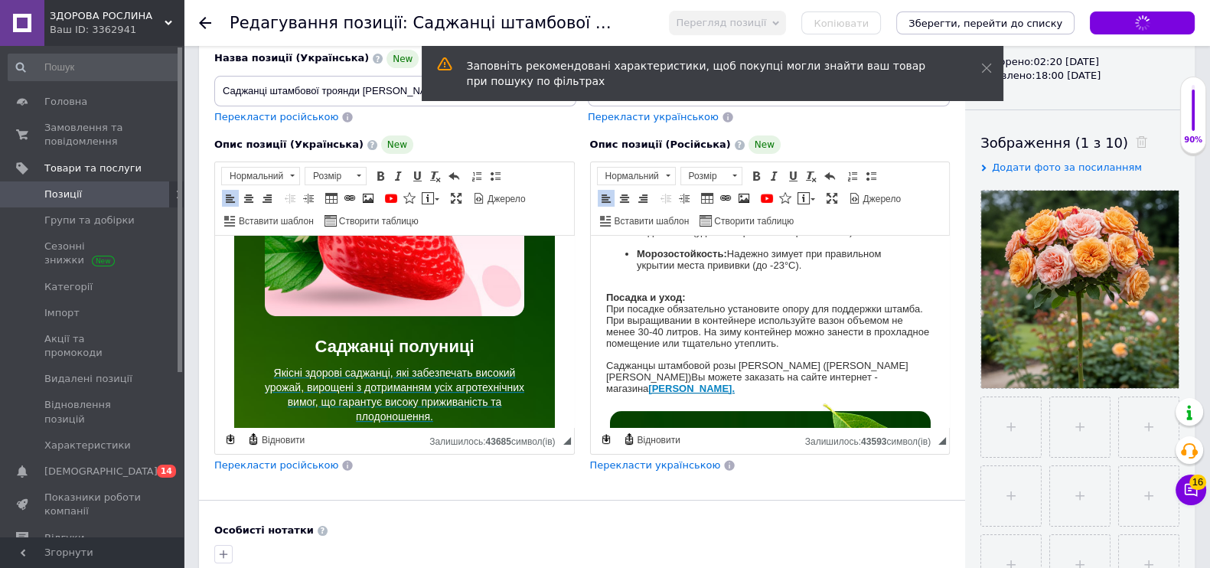
scroll to position [924, 0]
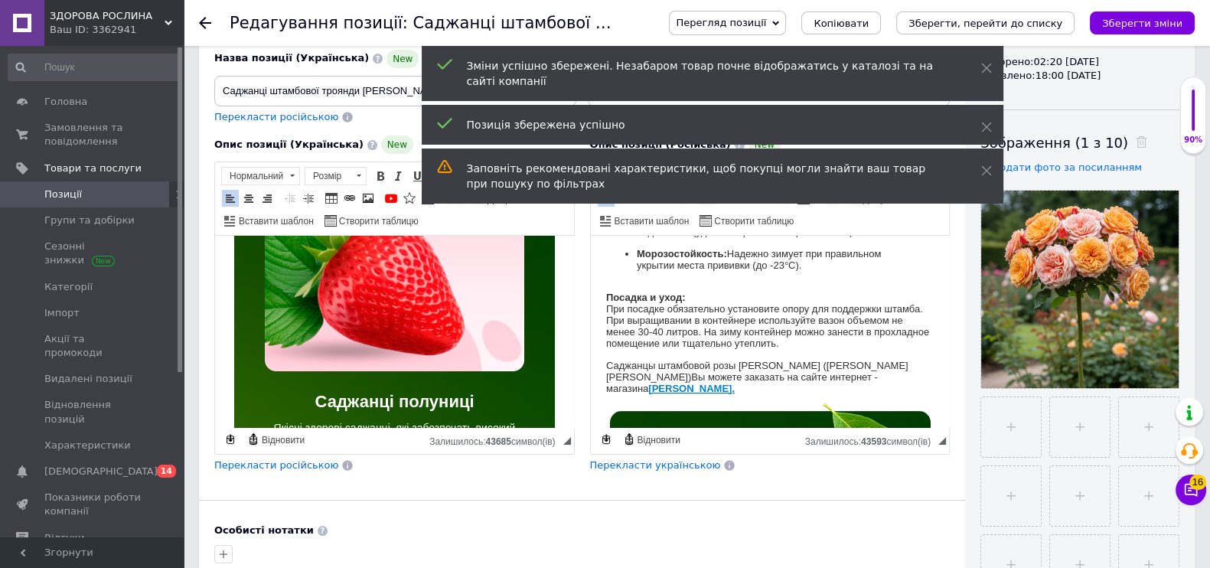
click at [98, 190] on span "Позиції" at bounding box center [92, 194] width 97 height 14
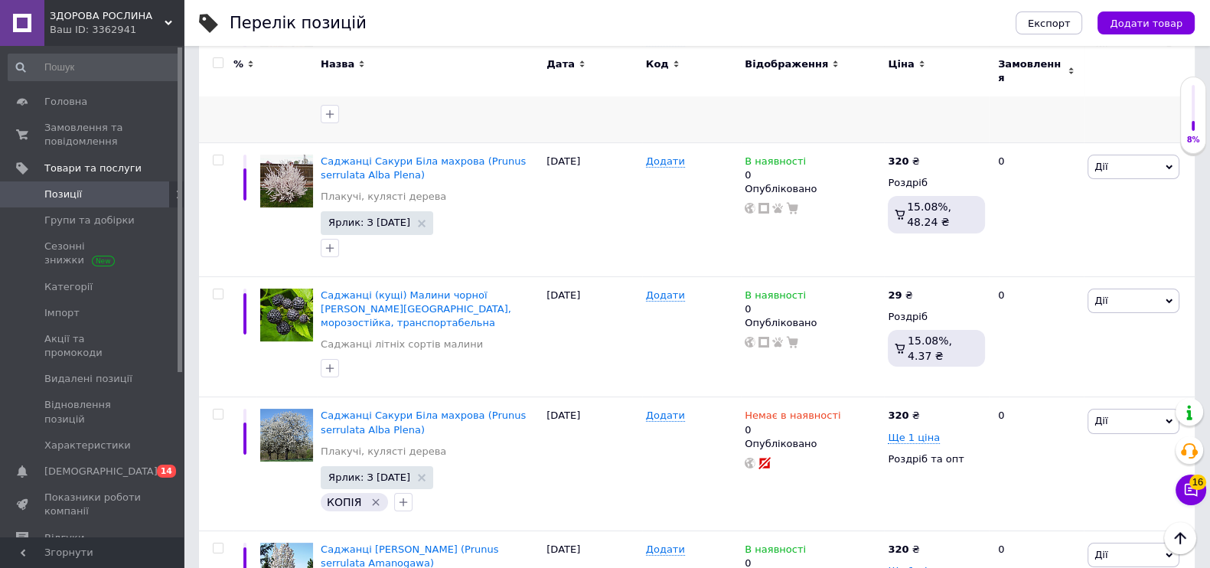
scroll to position [287, 0]
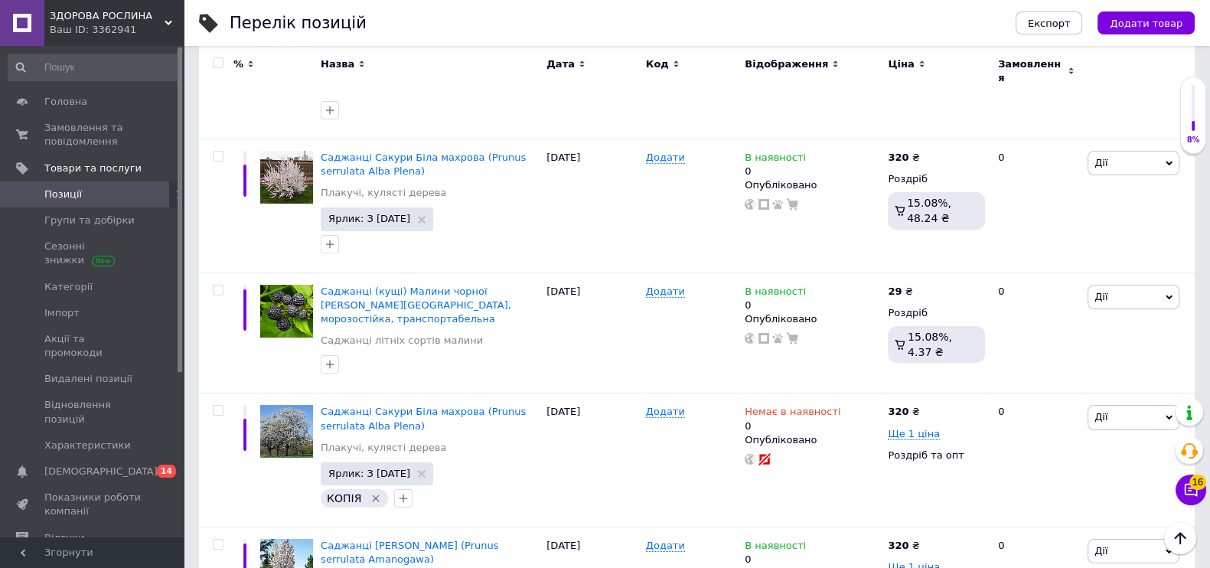
click at [165, 25] on icon at bounding box center [169, 23] width 8 height 8
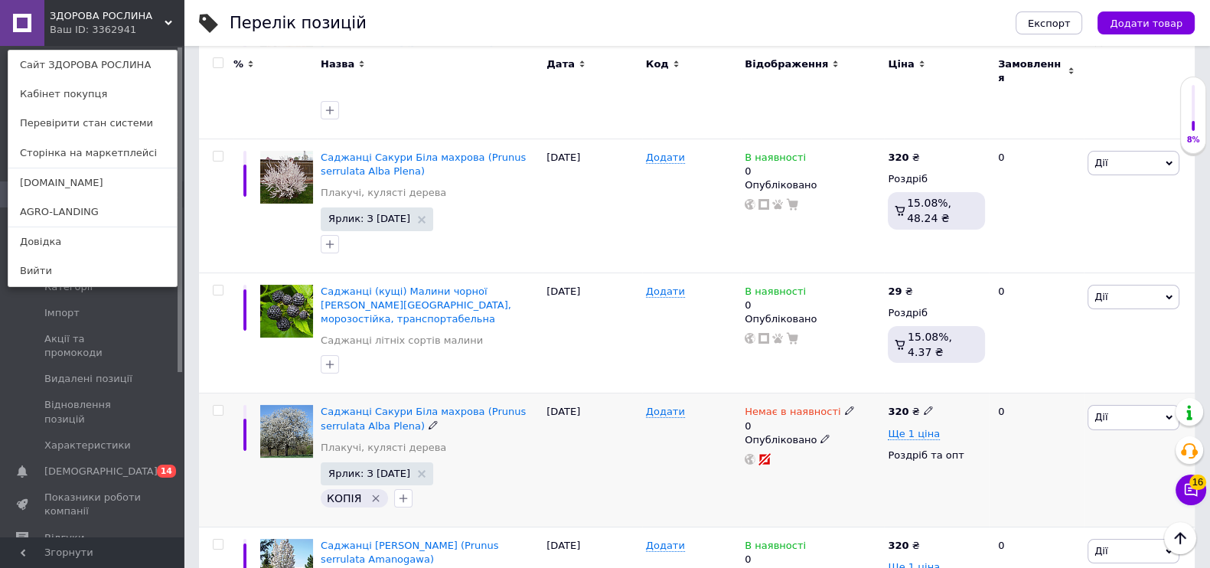
click at [845, 406] on icon at bounding box center [849, 410] width 9 height 9
click at [881, 419] on li "В наявності" at bounding box center [928, 429] width 145 height 21
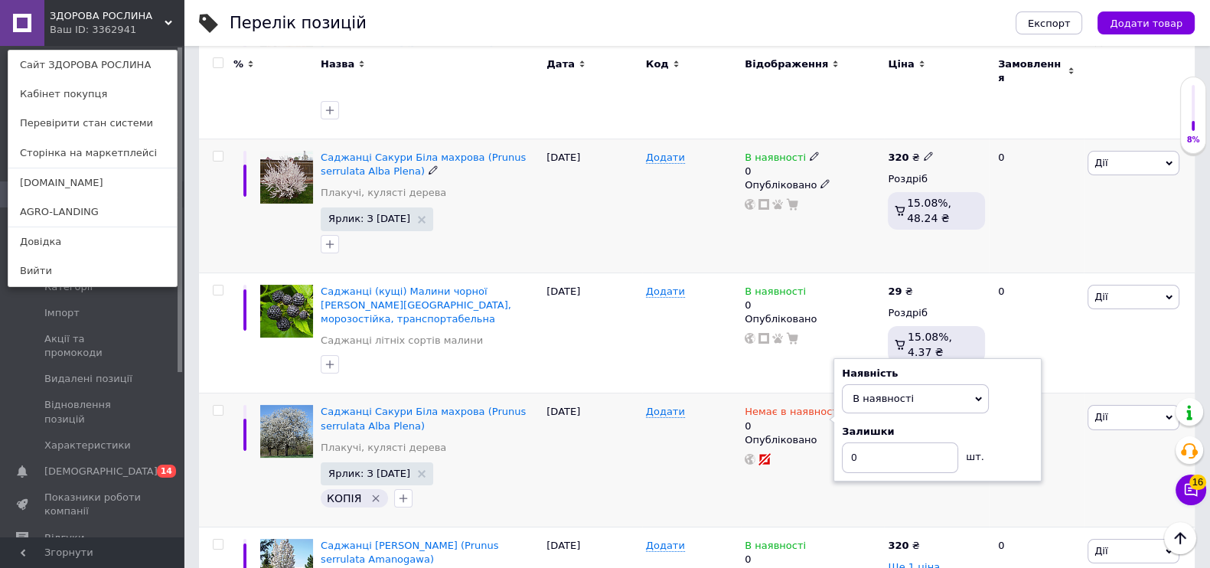
click at [804, 220] on div "В наявності 0 Опубліковано" at bounding box center [812, 205] width 143 height 134
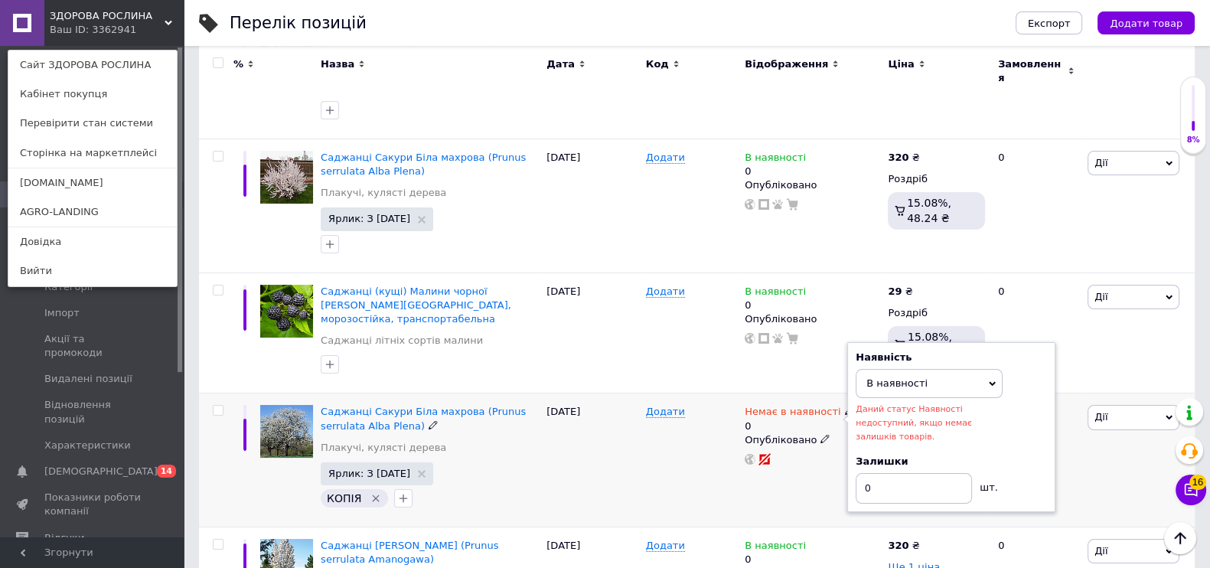
click at [667, 445] on div "Додати" at bounding box center [691, 460] width 99 height 134
click at [913, 377] on span "В наявності" at bounding box center [896, 382] width 61 height 11
click at [1041, 354] on div "Наявність В наявності Немає в наявності Під замовлення Готово до відправки Дани…" at bounding box center [950, 426] width 191 height 152
click at [811, 151] on div "В наявності 0" at bounding box center [812, 165] width 135 height 28
click at [810, 152] on icon at bounding box center [814, 156] width 9 height 9
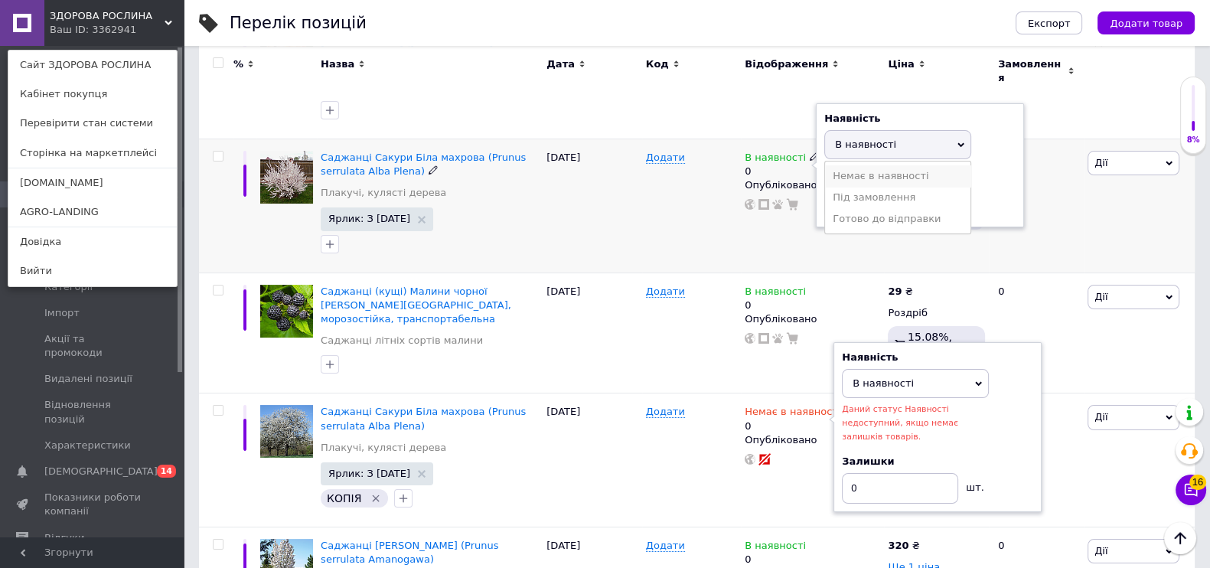
click at [852, 165] on li "Немає в наявності" at bounding box center [897, 175] width 145 height 21
click at [617, 187] on div "[DATE]" at bounding box center [592, 205] width 99 height 134
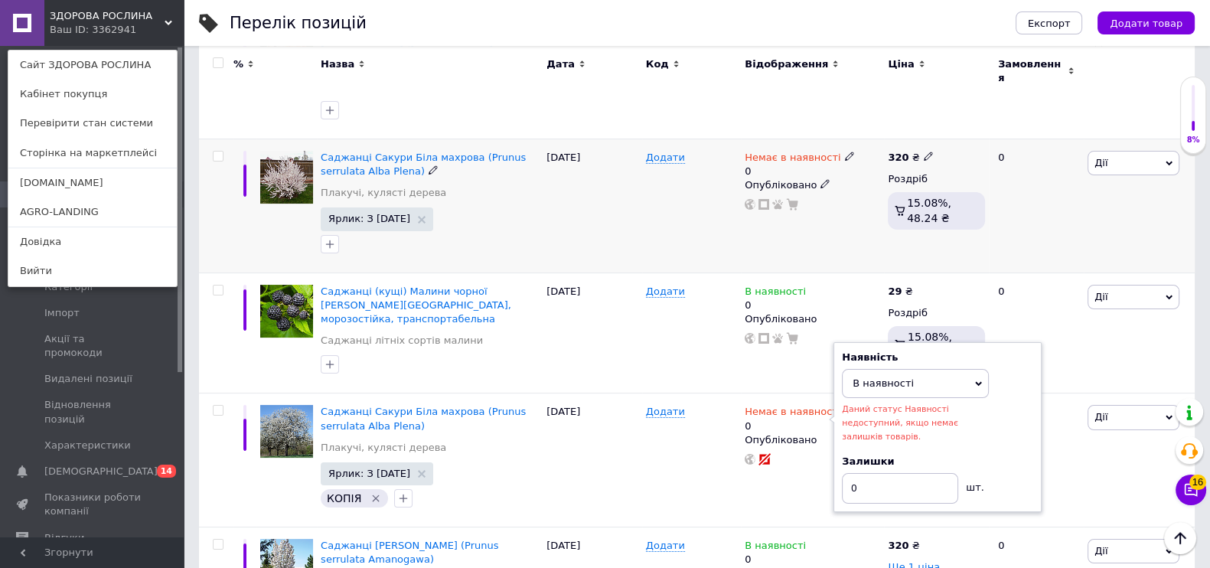
click at [624, 171] on div "[DATE]" at bounding box center [592, 205] width 99 height 134
click at [907, 369] on span "В наявності" at bounding box center [928, 383] width 147 height 29
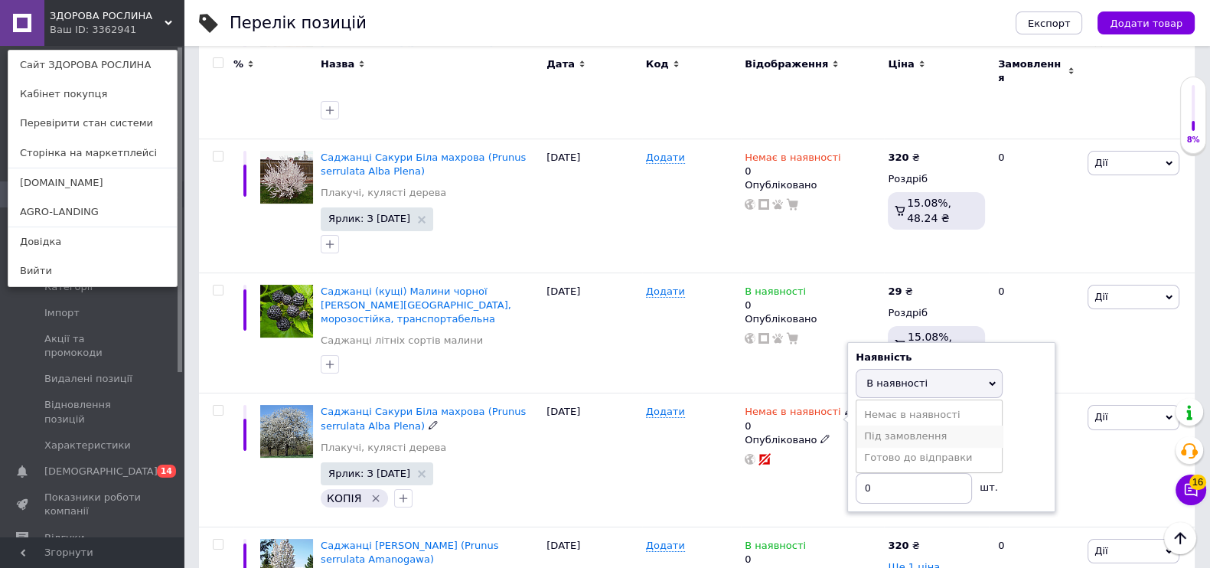
click at [903, 425] on li "Під замовлення" at bounding box center [928, 435] width 145 height 21
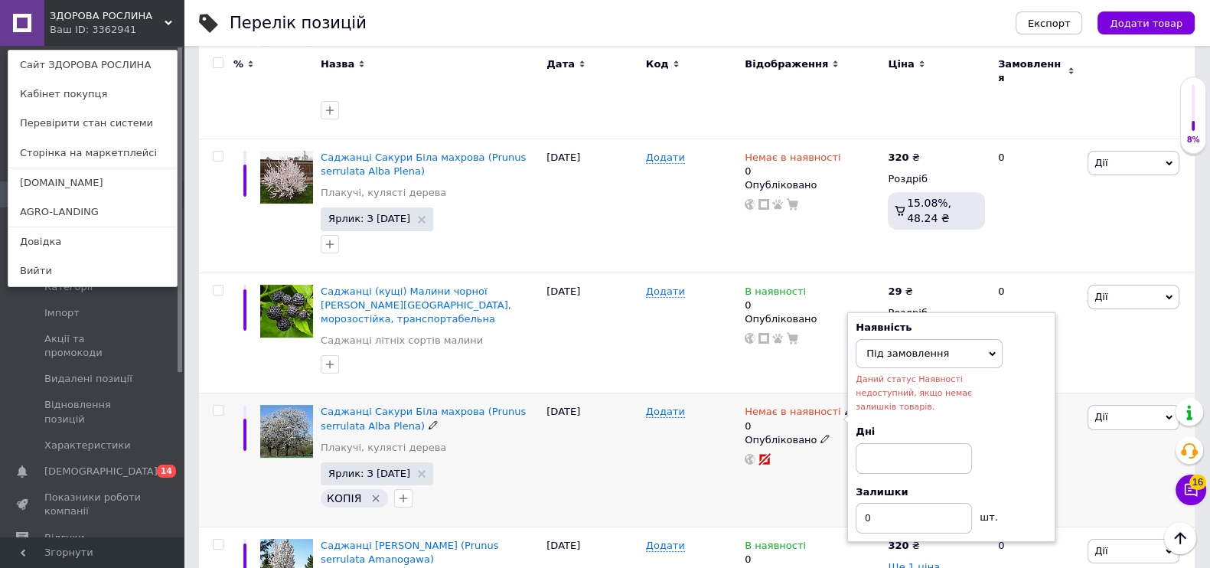
click at [905, 347] on span "Під замовлення" at bounding box center [907, 352] width 83 height 11
click at [901, 374] on li "В наявності" at bounding box center [928, 384] width 145 height 21
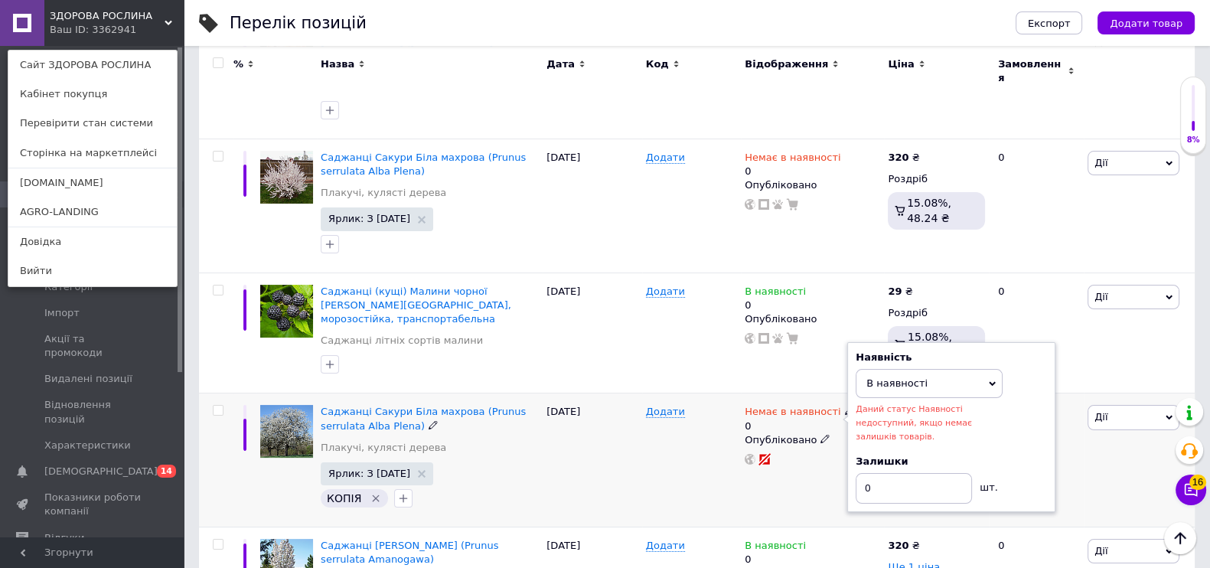
click at [671, 428] on div "Додати" at bounding box center [691, 460] width 99 height 134
click at [670, 428] on div "Додати" at bounding box center [691, 460] width 99 height 134
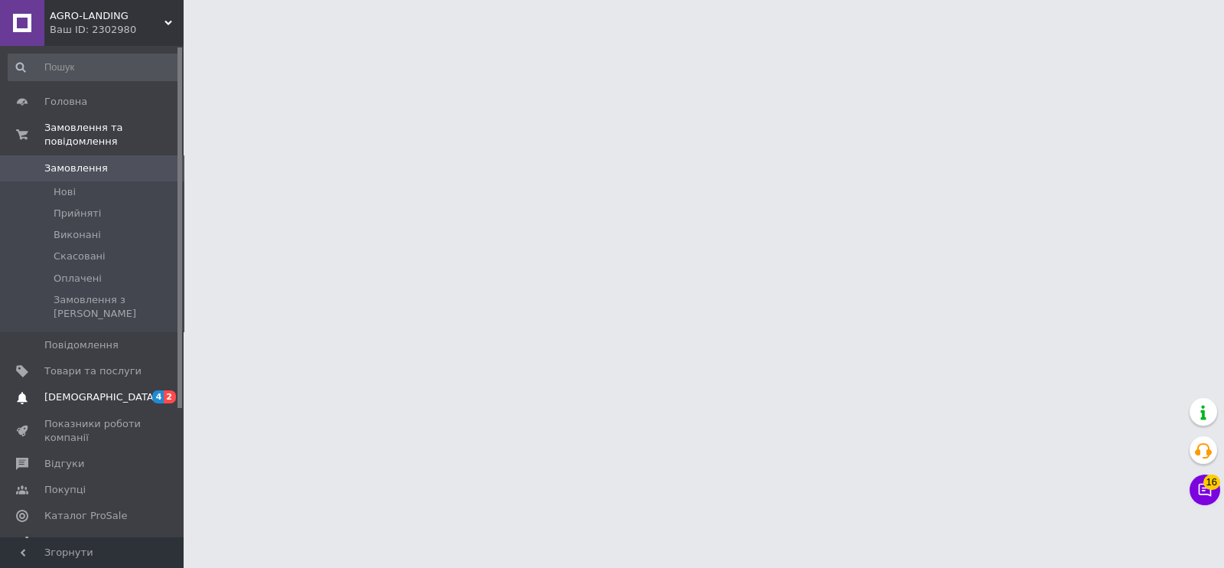
click at [103, 384] on link "Сповіщення 4 2" at bounding box center [94, 397] width 188 height 26
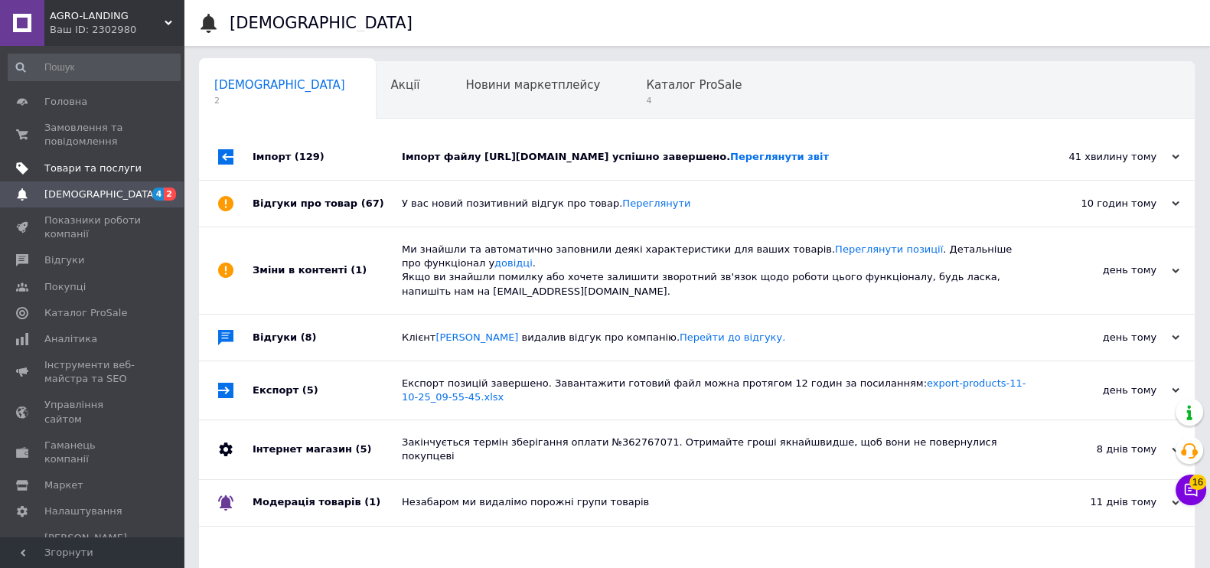
click at [98, 165] on span "Товари та послуги" at bounding box center [92, 168] width 97 height 14
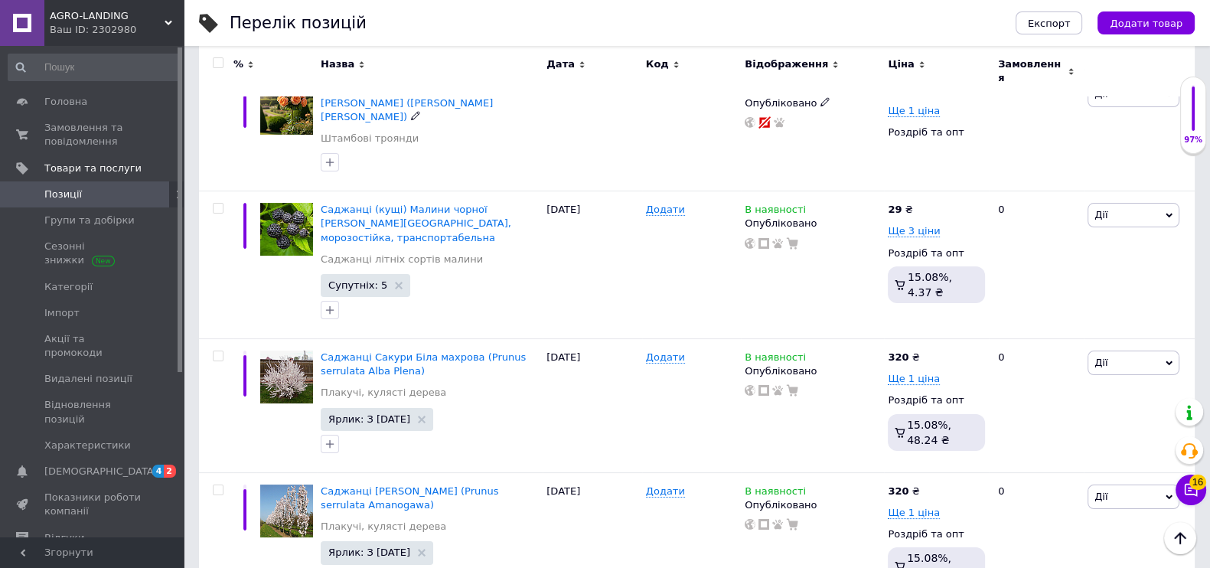
scroll to position [287, 0]
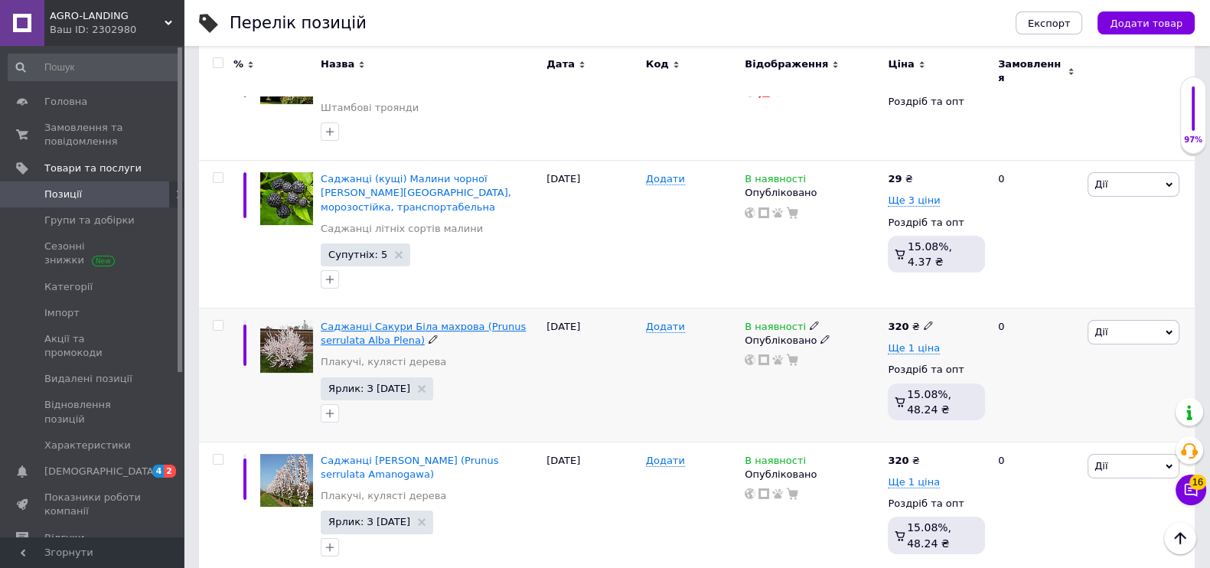
click at [425, 321] on span "Саджанці Сакури Біла махрова (Prunus serrulata Alba Plena)" at bounding box center [423, 333] width 205 height 25
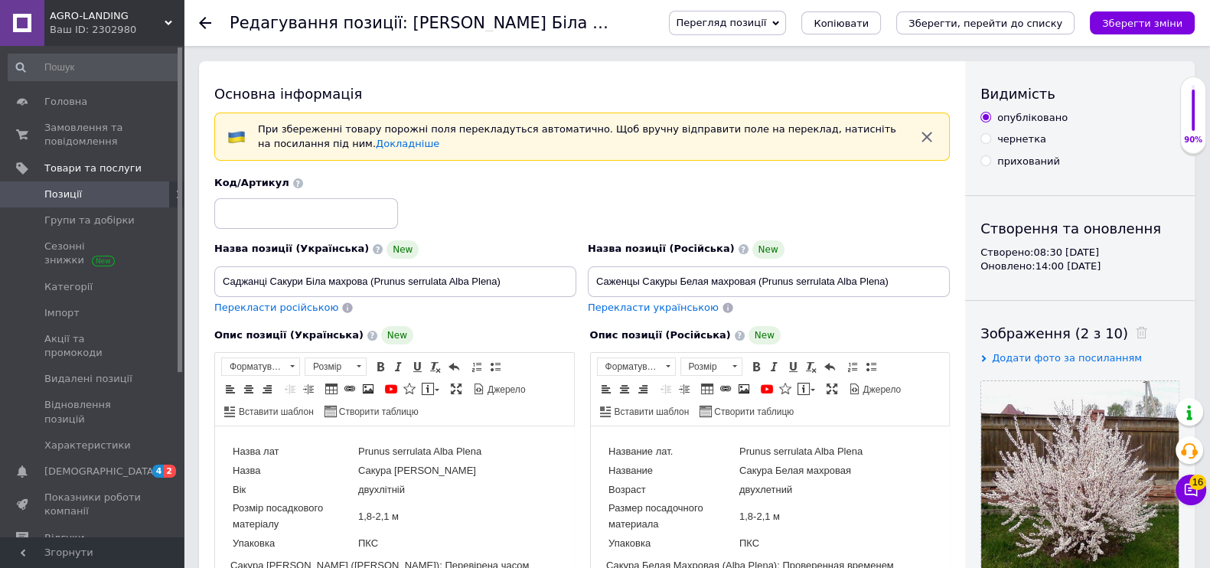
click at [168, 28] on div "Ваш ID: 2302980" at bounding box center [117, 30] width 134 height 14
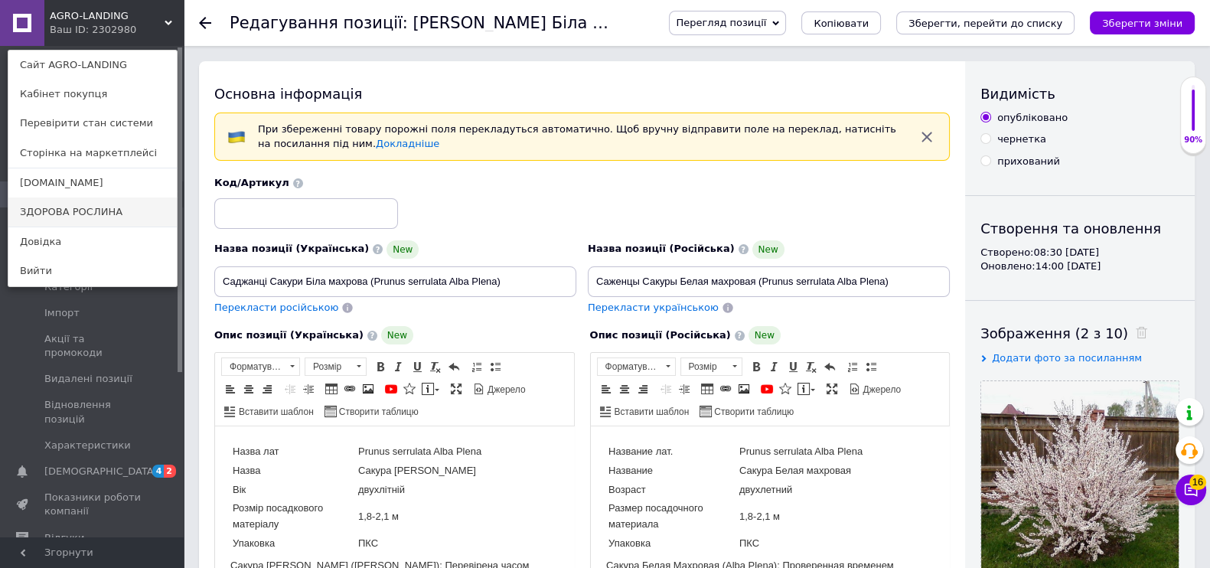
click at [114, 217] on link "ЗДОРОВА РОСЛИНА" at bounding box center [92, 211] width 168 height 29
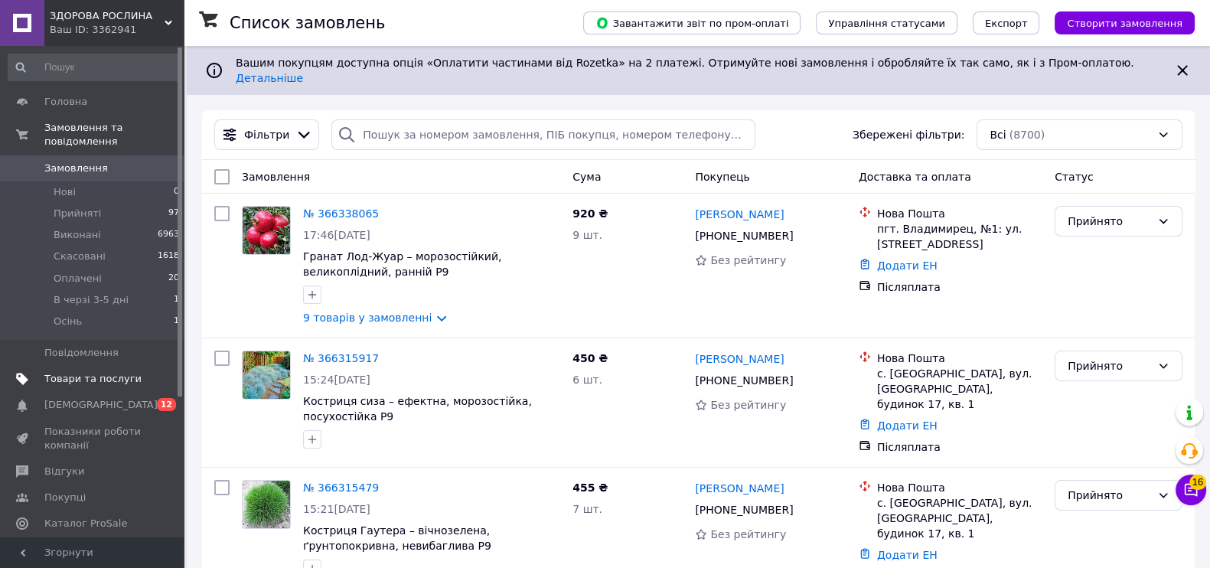
click at [91, 372] on span "Товари та послуги" at bounding box center [92, 379] width 97 height 14
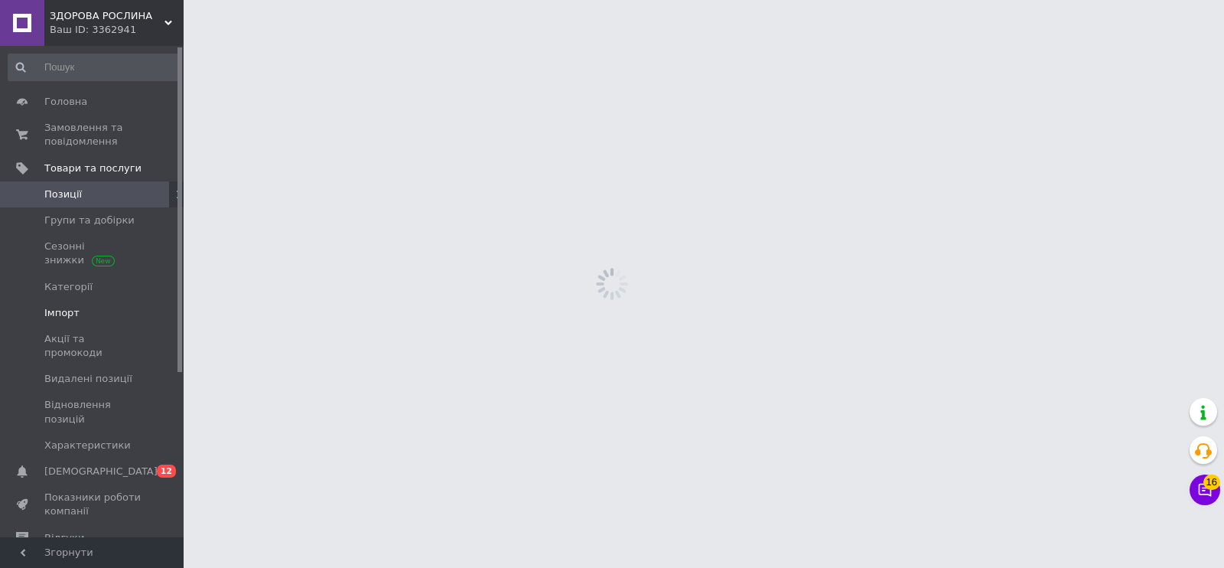
click at [86, 321] on link "Імпорт" at bounding box center [94, 313] width 188 height 26
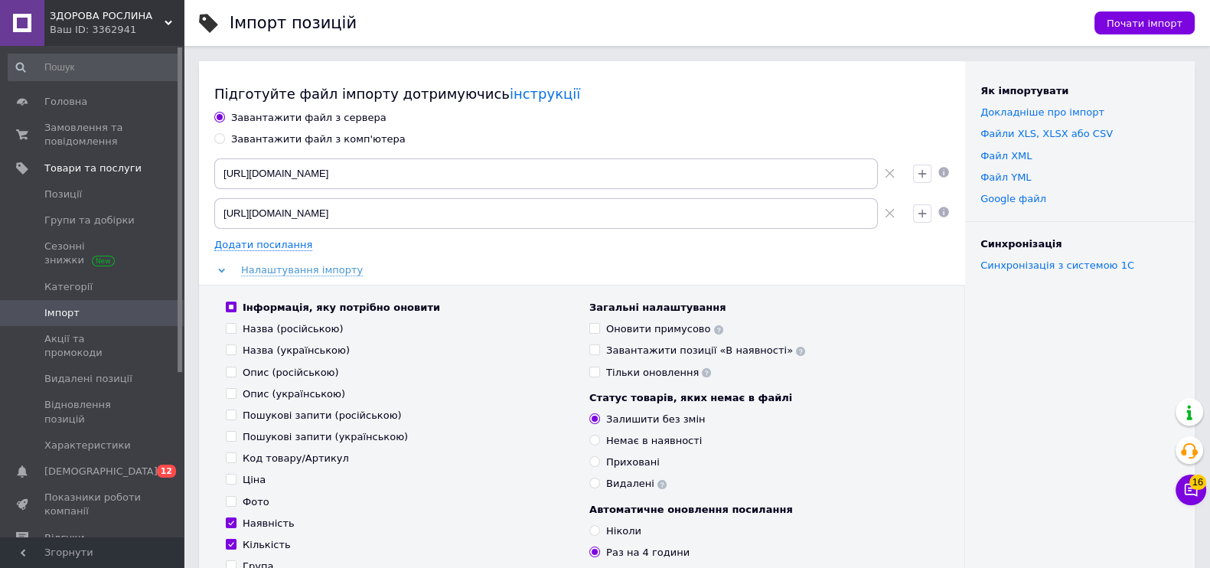
click at [233, 128] on div "Завантажити файл з сервера Завантажити файл з комп'ютера https://agro-landing.c…" at bounding box center [581, 419] width 735 height 616
click at [226, 139] on label "Завантажити файл з комп'ютера" at bounding box center [309, 139] width 191 height 14
click at [224, 139] on input "Завантажити файл з комп'ютера" at bounding box center [219, 138] width 10 height 10
radio input "true"
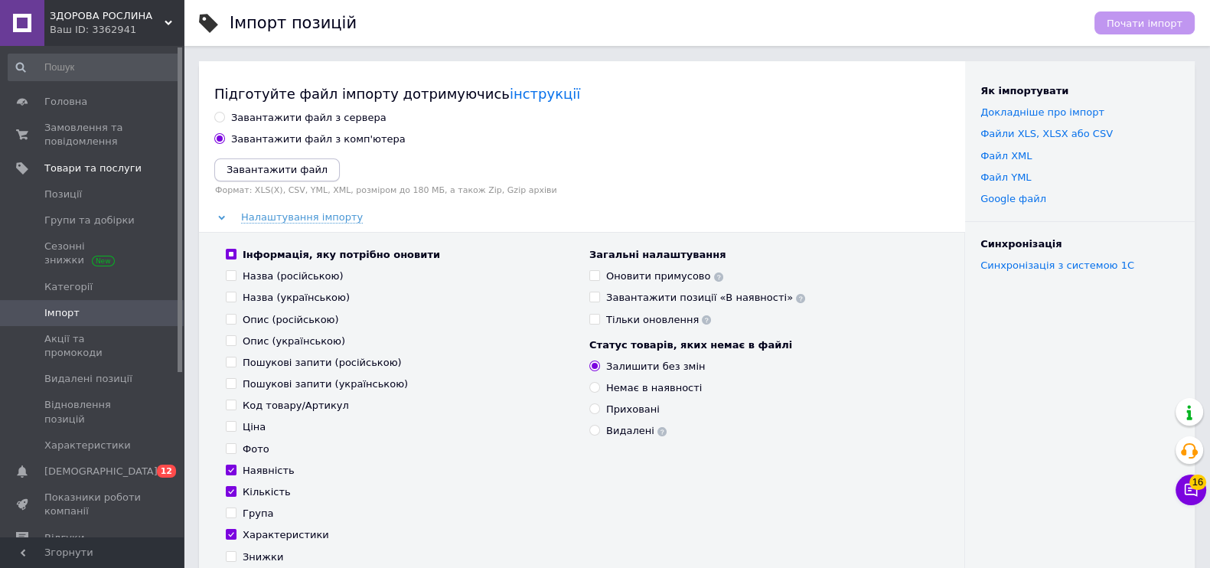
click at [259, 165] on icon "Завантажити файл" at bounding box center [276, 169] width 101 height 11
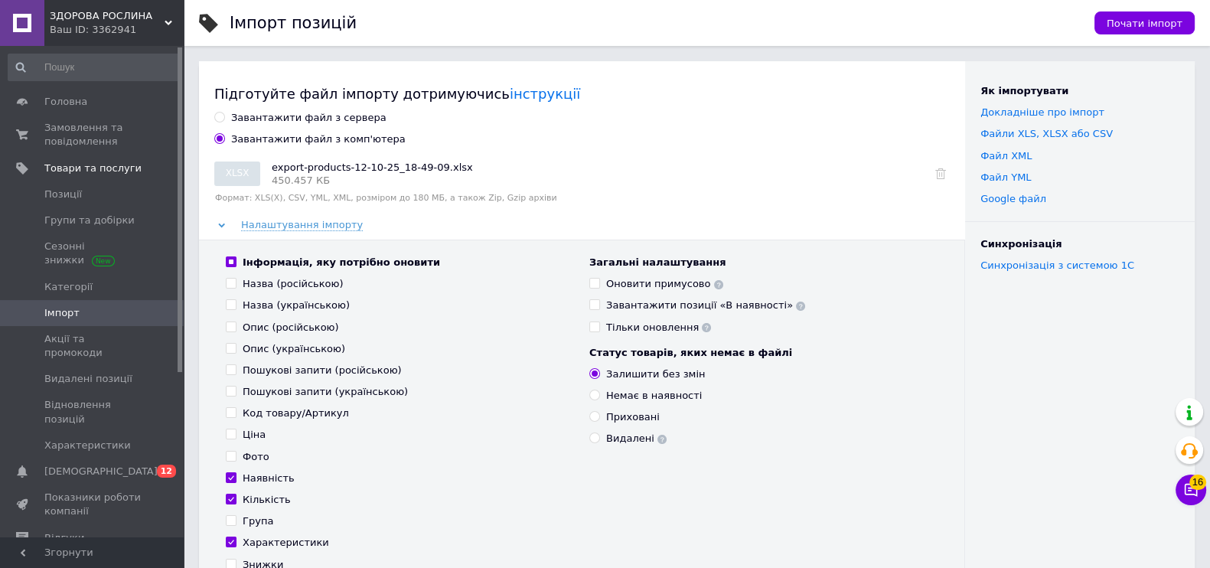
click at [228, 413] on input "Код товару/Артикул" at bounding box center [231, 412] width 10 height 10
checkbox input "true"
click at [232, 482] on span at bounding box center [231, 477] width 11 height 11
click at [232, 482] on input "Наявність" at bounding box center [231, 477] width 10 height 10
checkbox input "false"
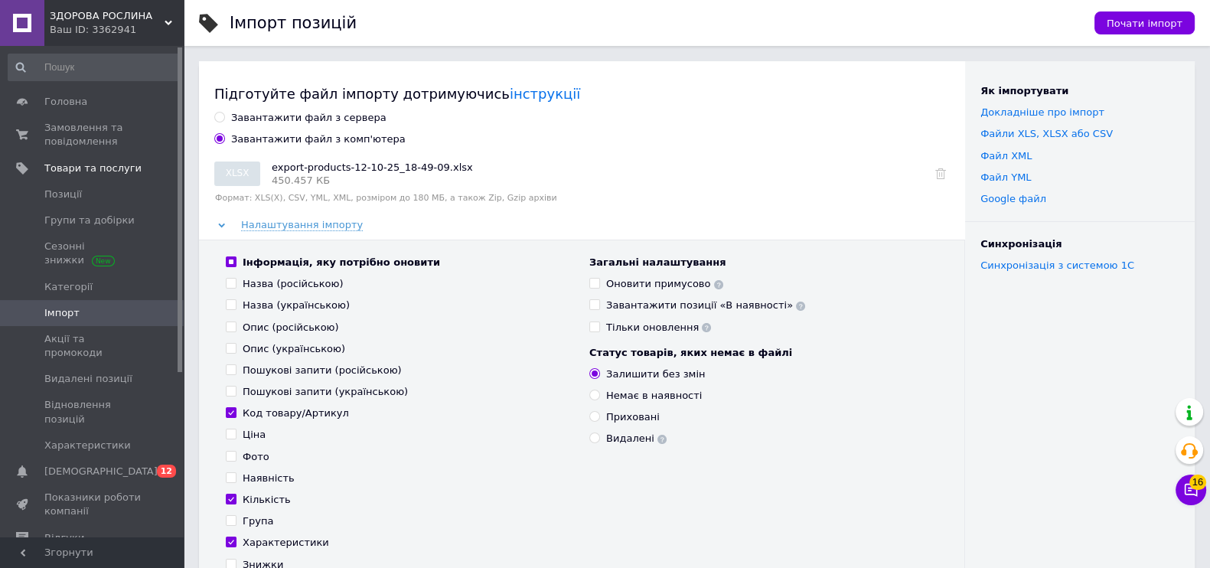
click at [233, 497] on input "Кількість" at bounding box center [231, 499] width 10 height 10
checkbox input "false"
click at [230, 535] on div "Інформація, яку потрібно оновити Назва (російською) Назва (українською) Опис (р…" at bounding box center [399, 446] width 363 height 380
click at [230, 539] on input "Характеристики" at bounding box center [231, 541] width 10 height 10
checkbox input "false"
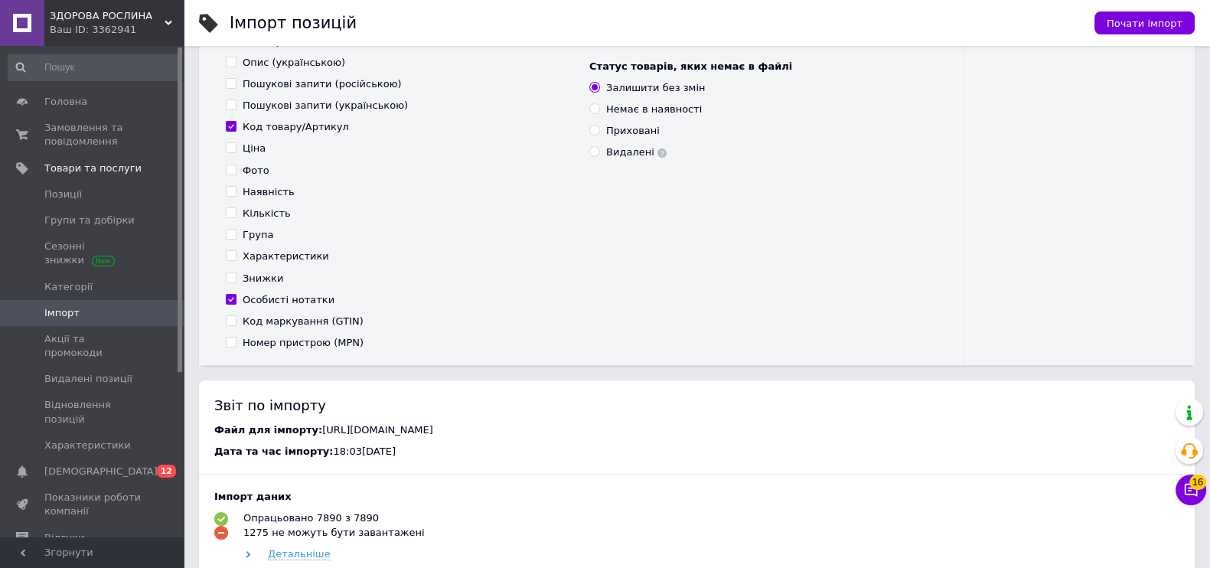
scroll to position [287, 0]
click at [228, 302] on input "Особисті нотатки" at bounding box center [231, 298] width 10 height 10
checkbox input "false"
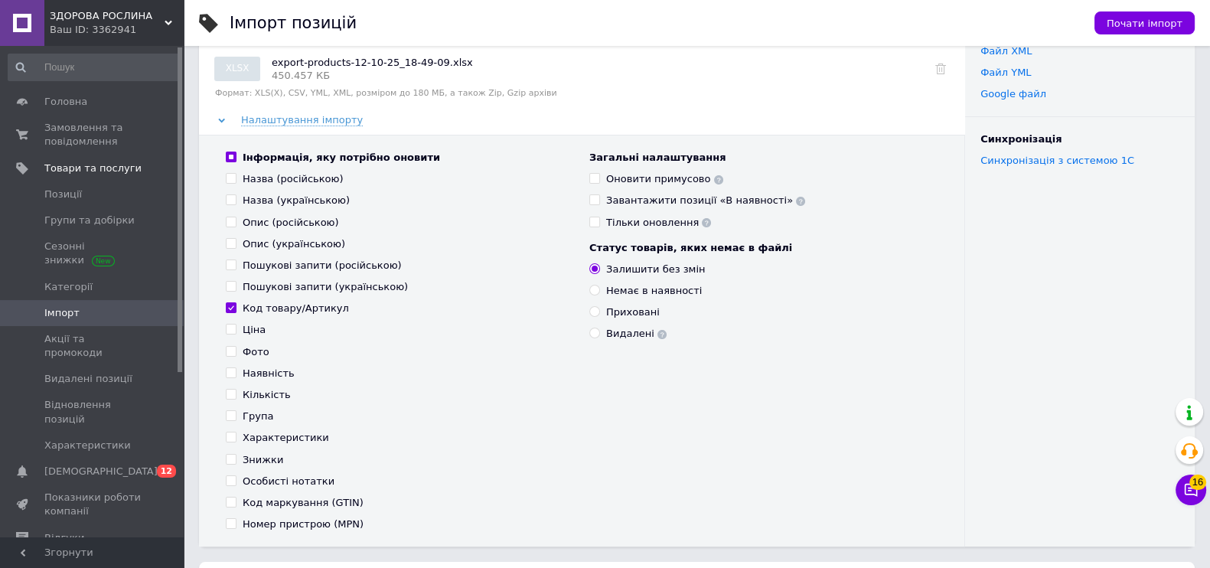
scroll to position [0, 0]
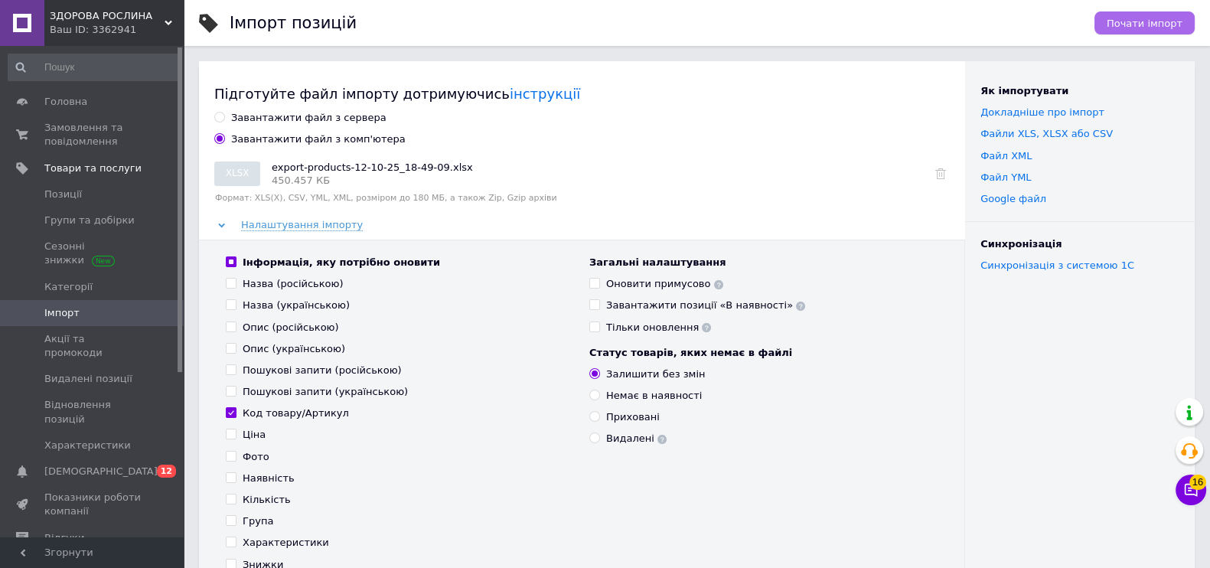
click at [1152, 21] on span "Почати імпорт" at bounding box center [1144, 23] width 76 height 11
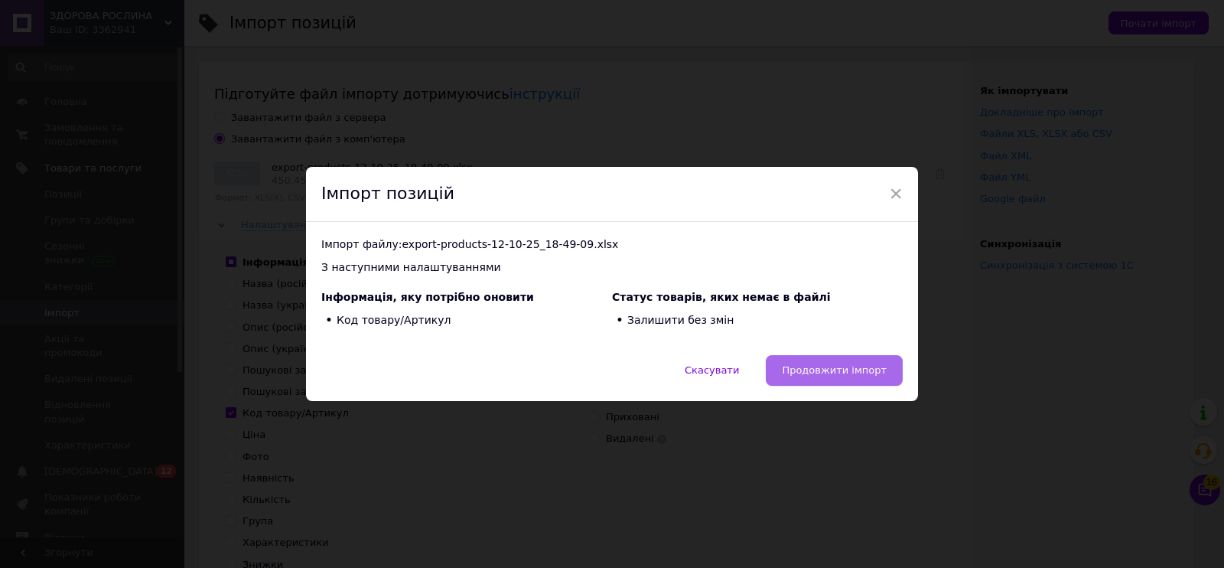
click at [849, 368] on span "Продовжити імпорт" at bounding box center [834, 369] width 105 height 11
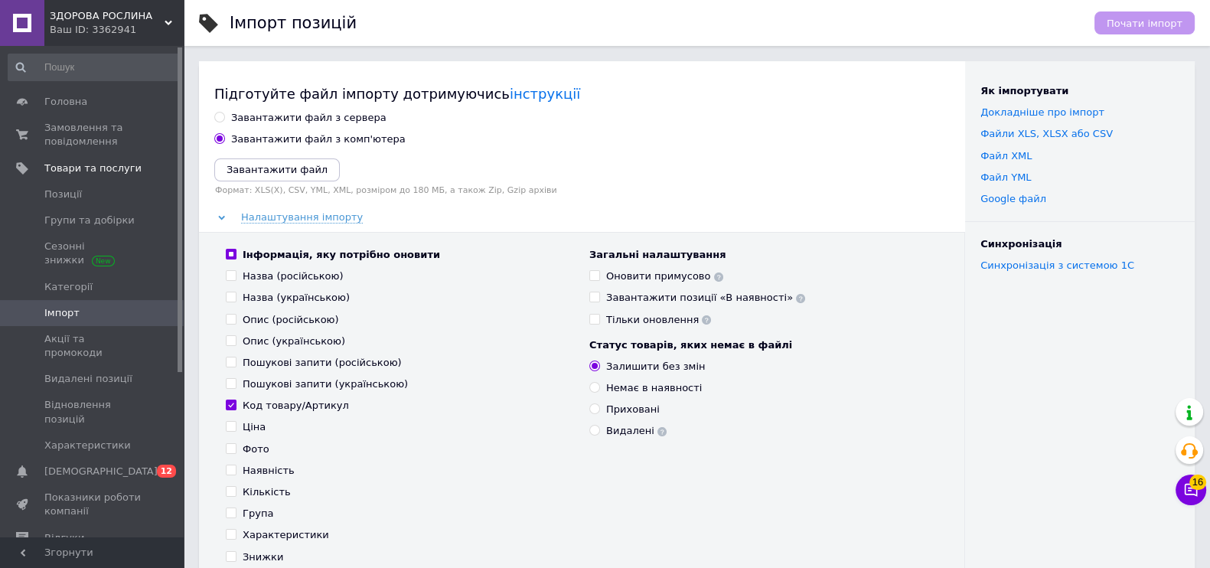
click at [165, 26] on icon at bounding box center [169, 23] width 8 height 8
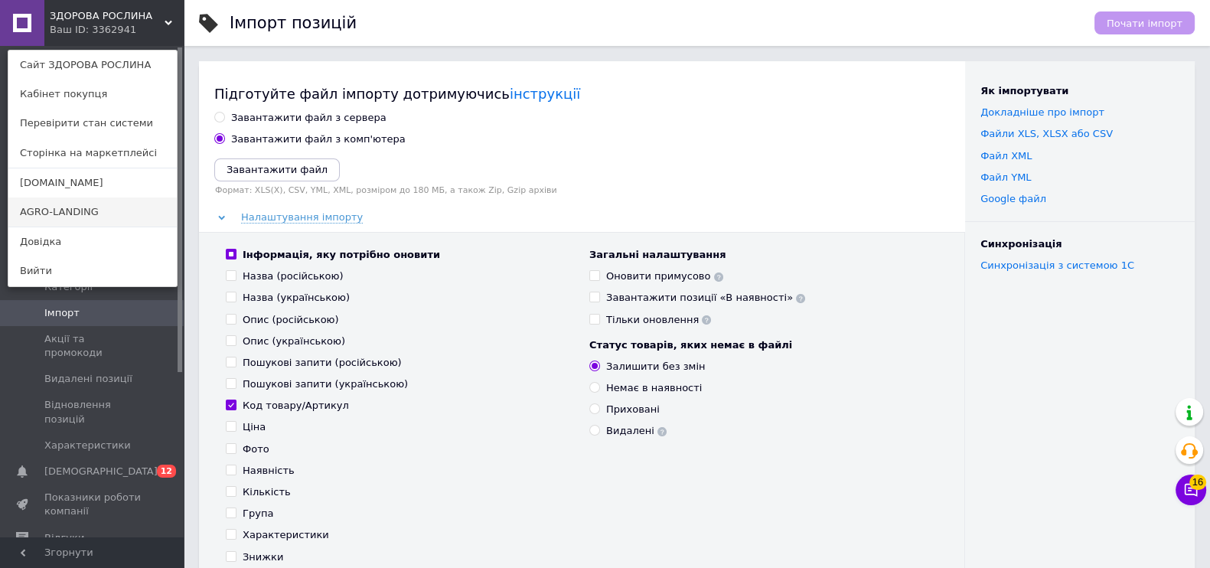
click at [62, 204] on link "AGRO-LANDING" at bounding box center [92, 211] width 168 height 29
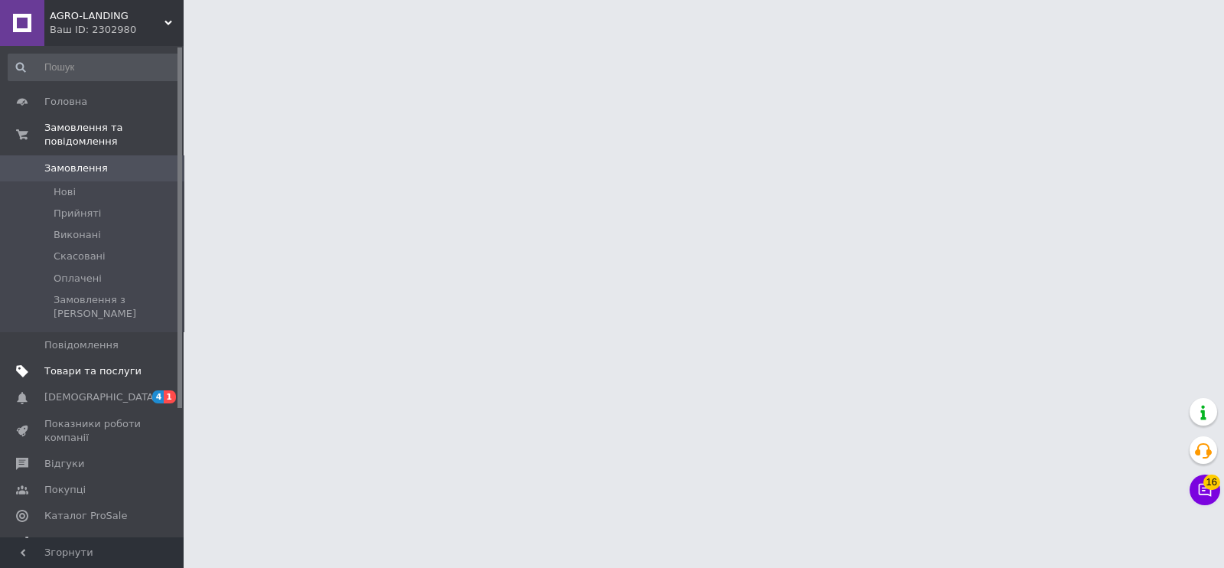
click at [90, 358] on link "Товари та послуги" at bounding box center [94, 371] width 188 height 26
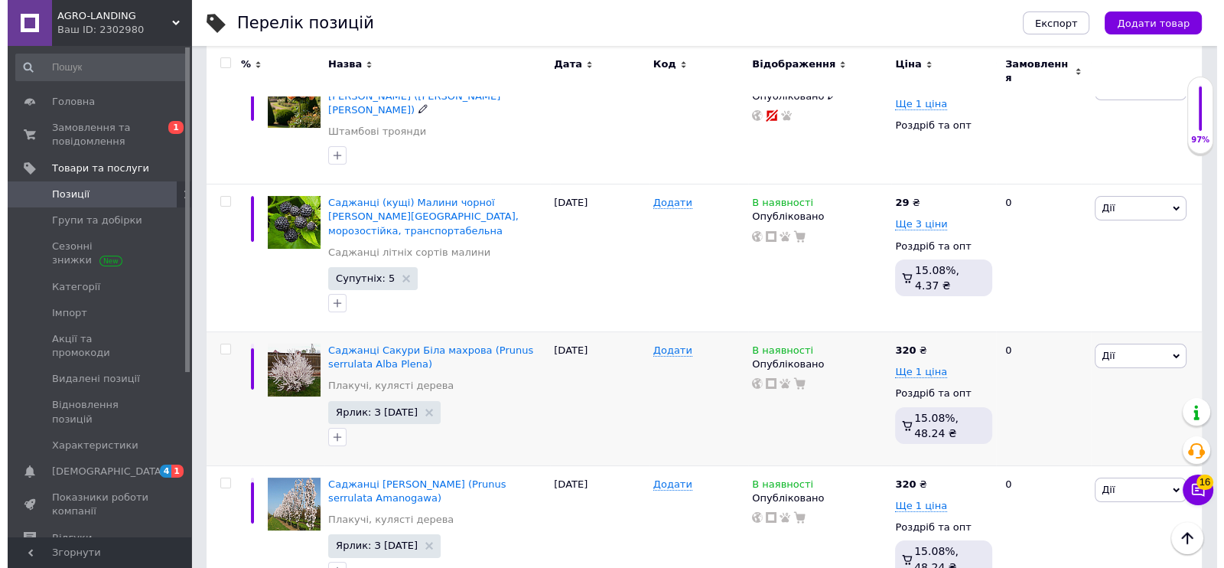
scroll to position [287, 0]
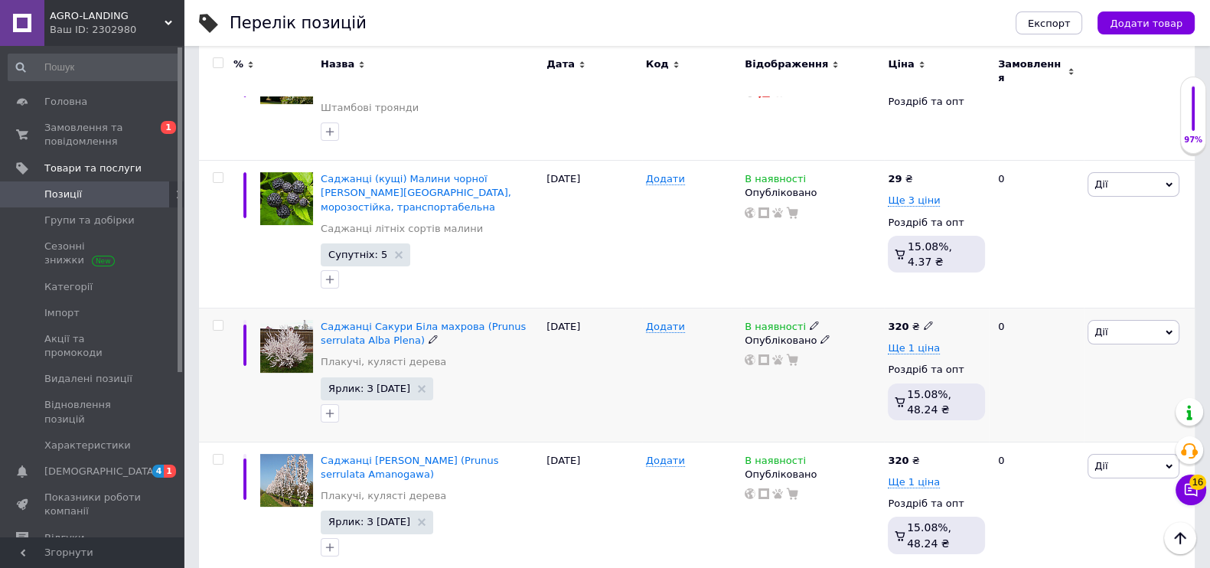
click at [220, 321] on input "checkbox" at bounding box center [218, 326] width 10 height 10
checkbox input "true"
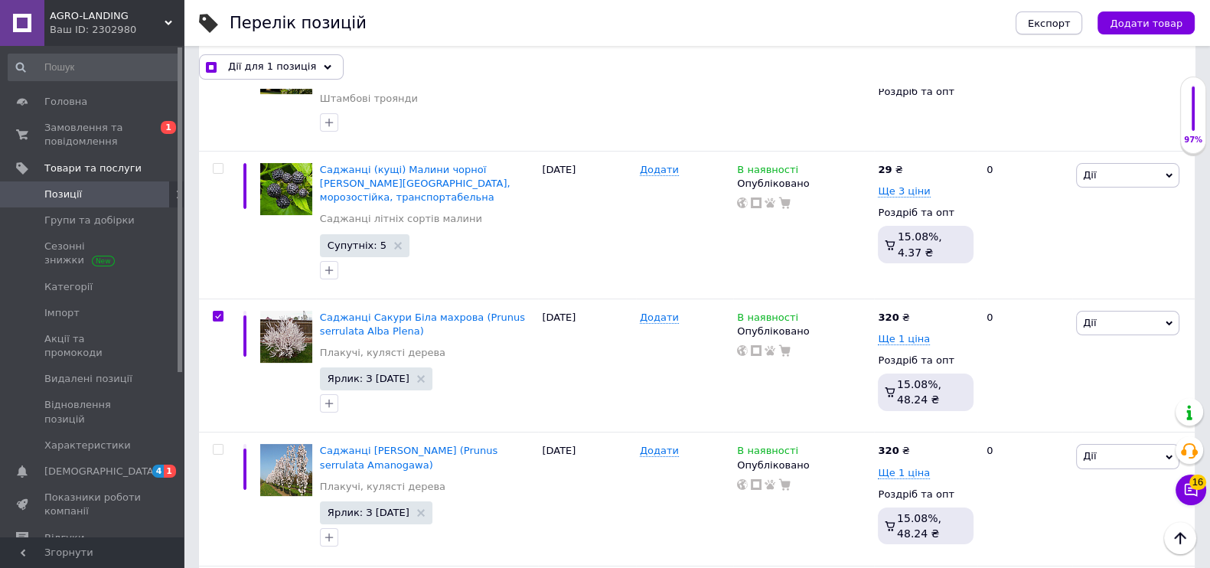
click at [1070, 24] on span "Експорт" at bounding box center [1049, 23] width 43 height 11
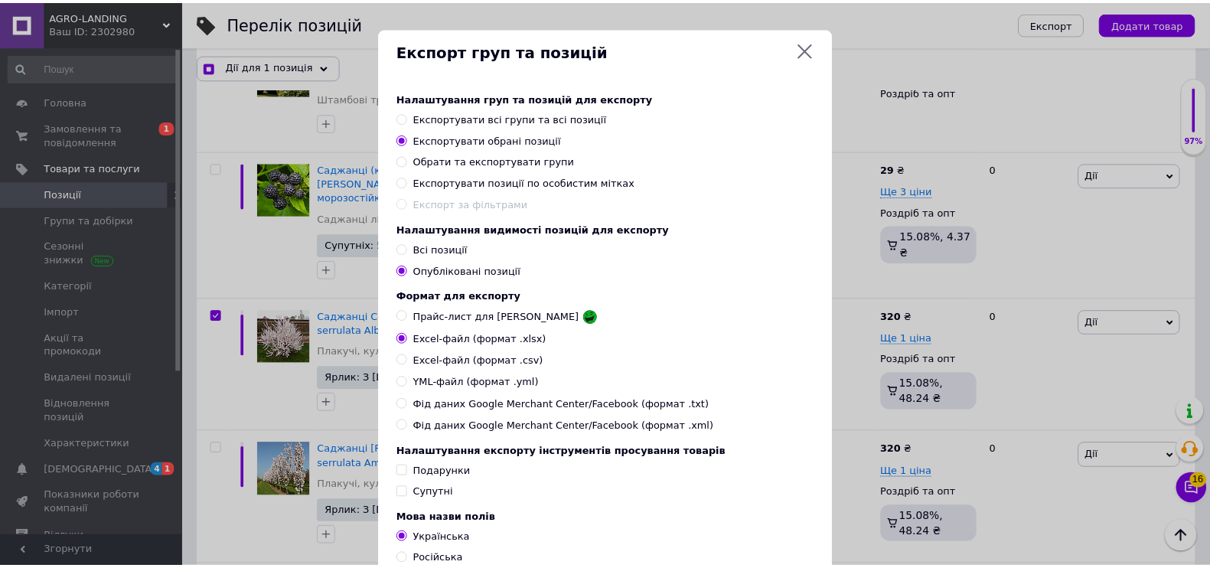
scroll to position [125, 0]
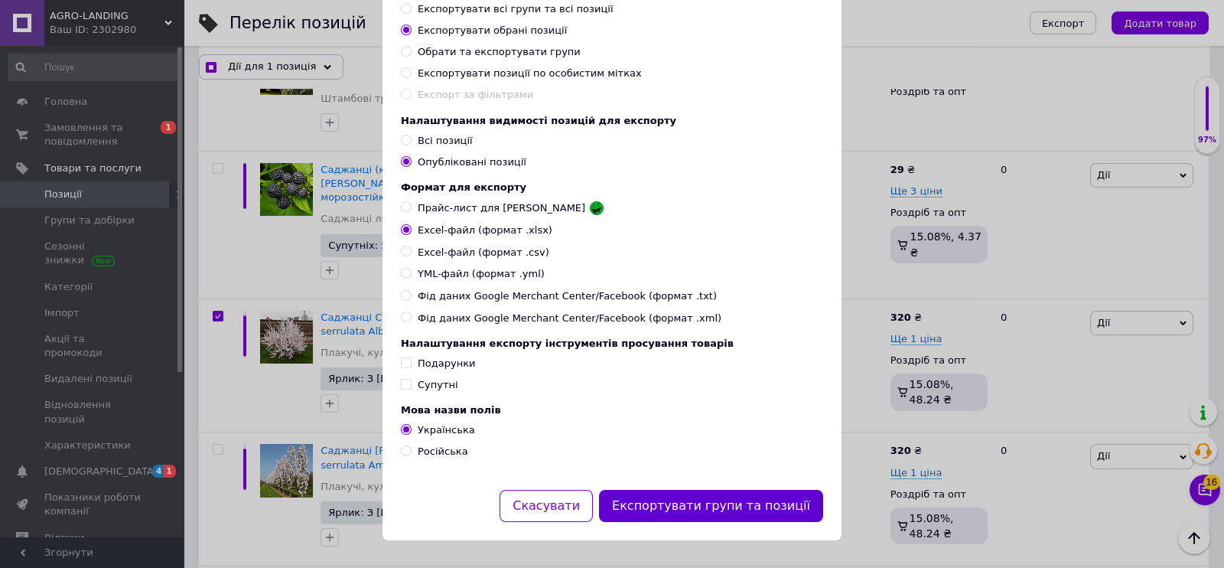
click at [711, 505] on button "Експортувати групи та позиції" at bounding box center [711, 506] width 224 height 33
checkbox input "true"
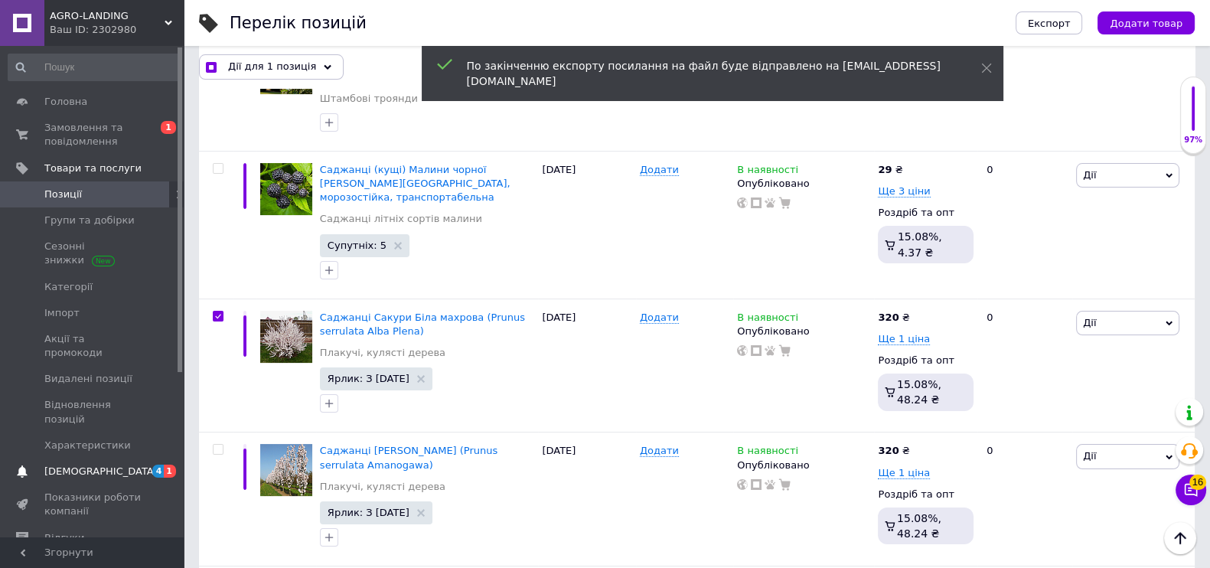
click at [81, 464] on span "[DEMOGRAPHIC_DATA]" at bounding box center [100, 471] width 113 height 14
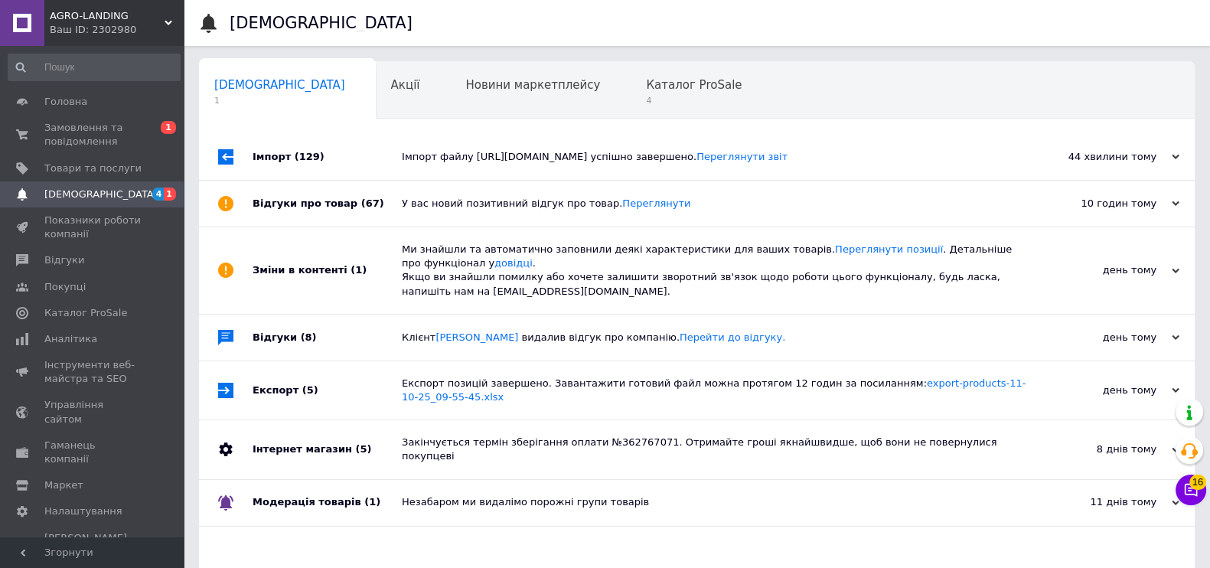
click at [119, 193] on span "[DEMOGRAPHIC_DATA]" at bounding box center [92, 194] width 97 height 14
